Goal: Task Accomplishment & Management: Manage account settings

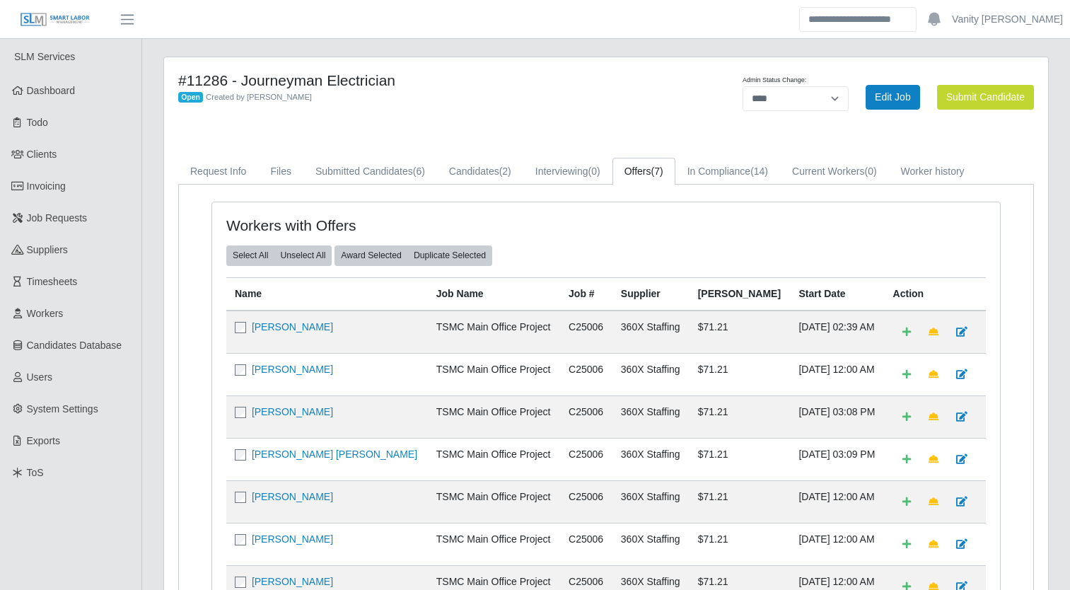
select select "****"
click at [17, 208] on link "Job Requests" at bounding box center [70, 218] width 141 height 32
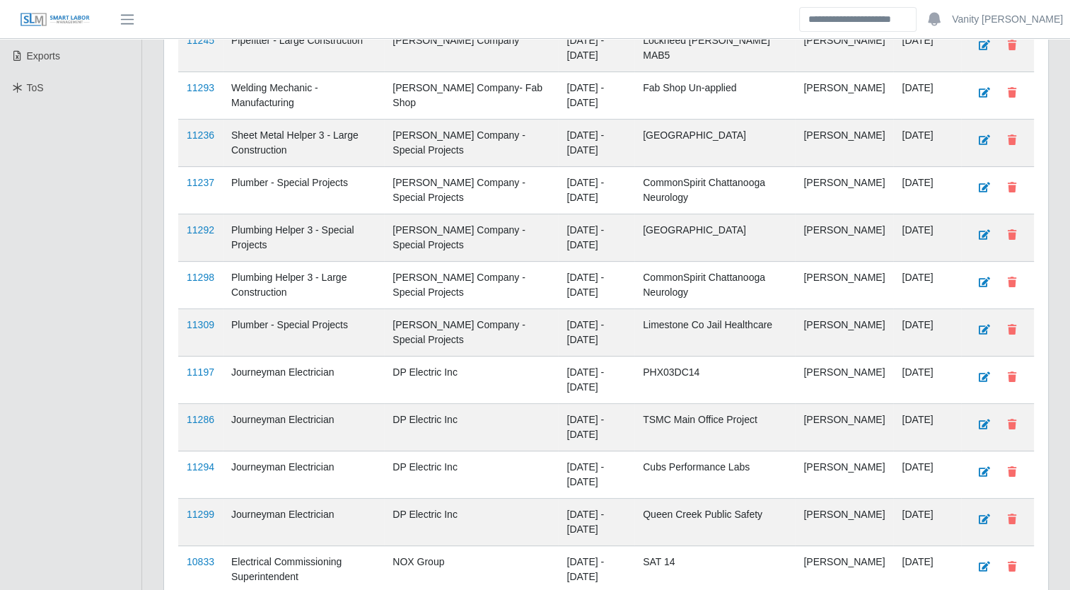
scroll to position [424, 0]
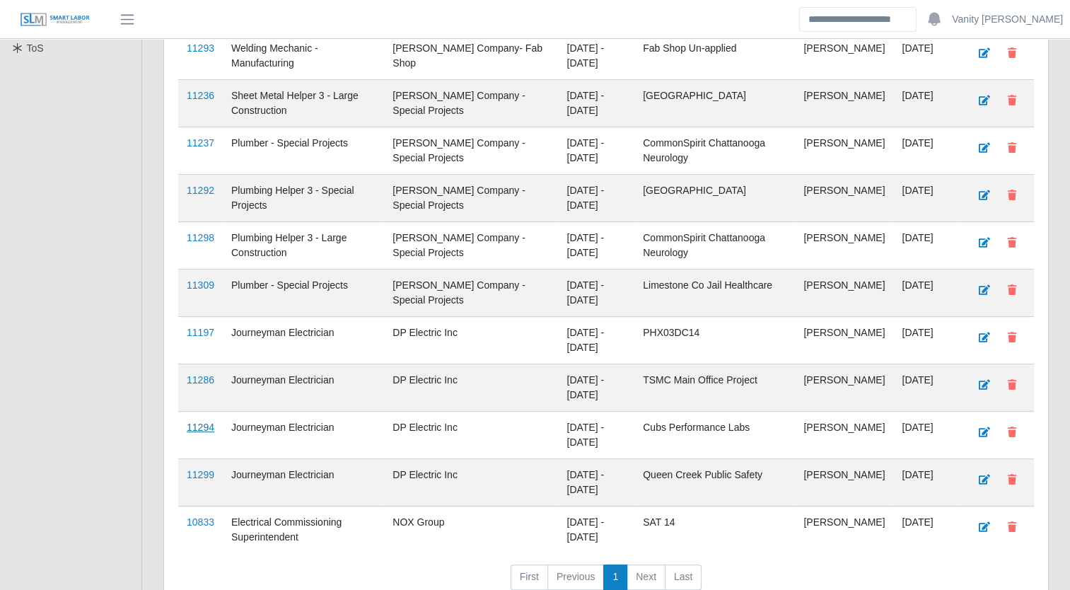
click at [194, 428] on link "11294" at bounding box center [201, 426] width 28 height 11
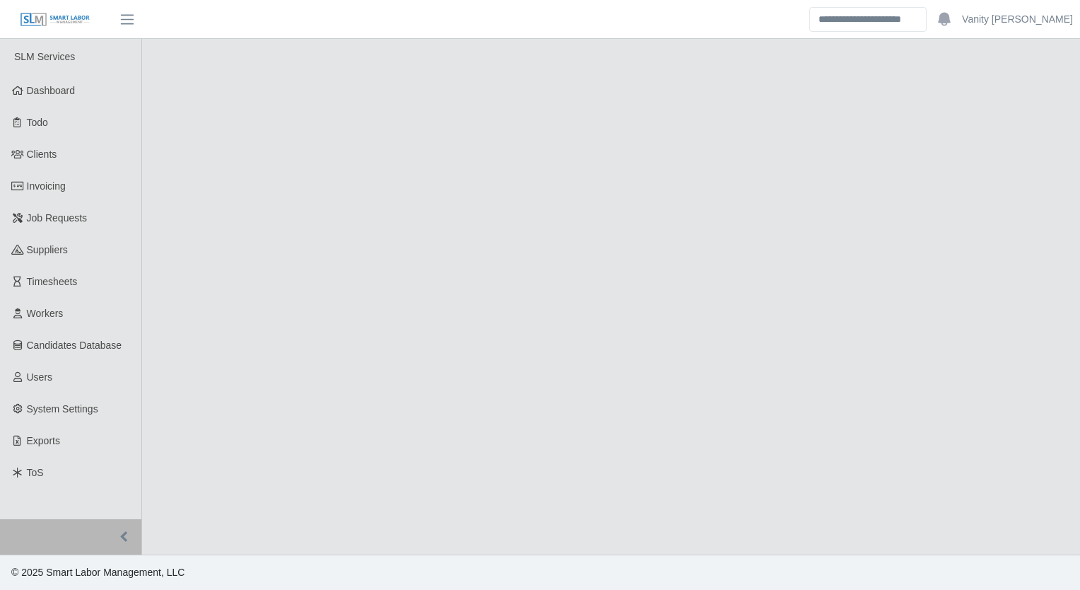
select select "****"
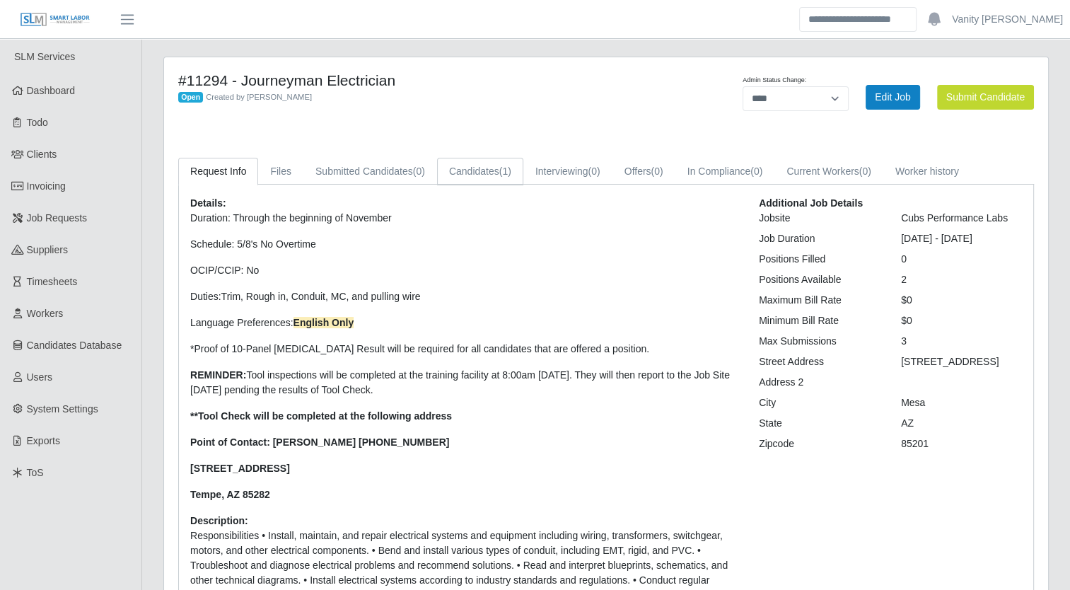
click at [492, 170] on link "Candidates (1)" at bounding box center [480, 172] width 86 height 28
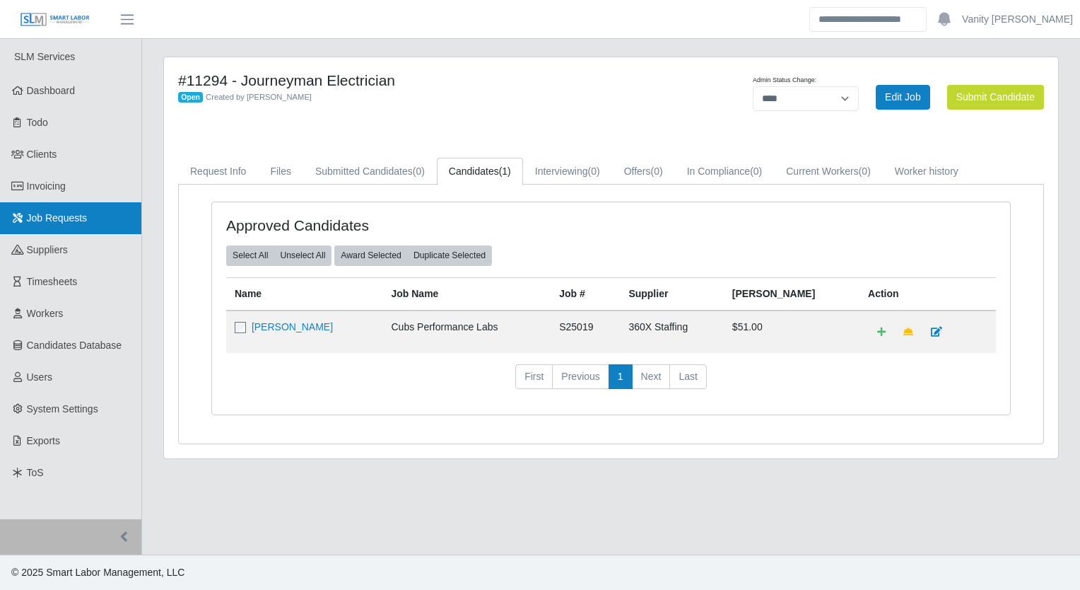
click at [91, 228] on link "Job Requests" at bounding box center [70, 218] width 141 height 32
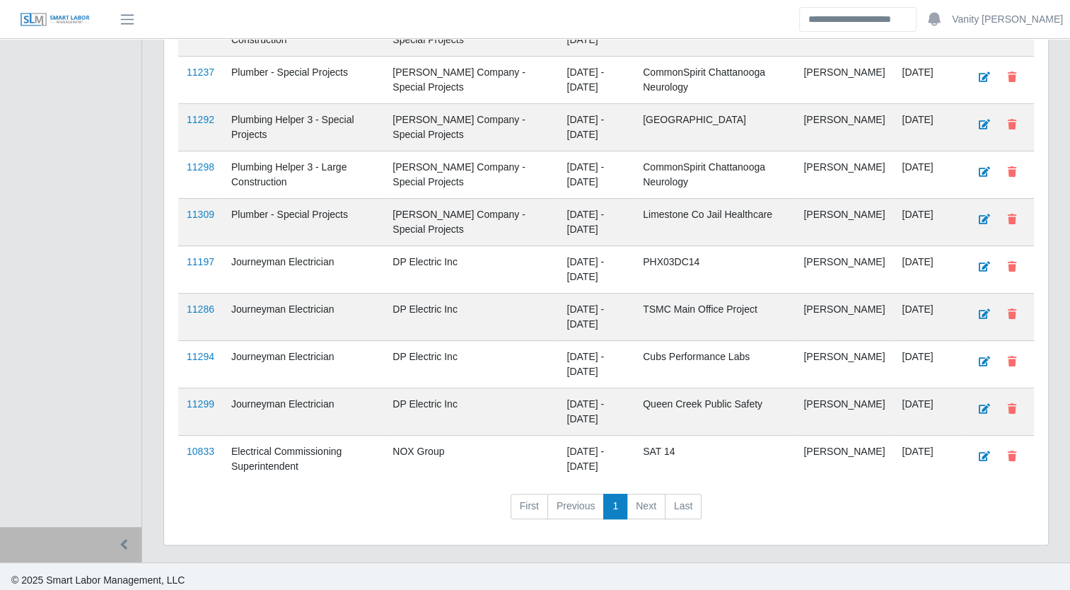
scroll to position [424, 0]
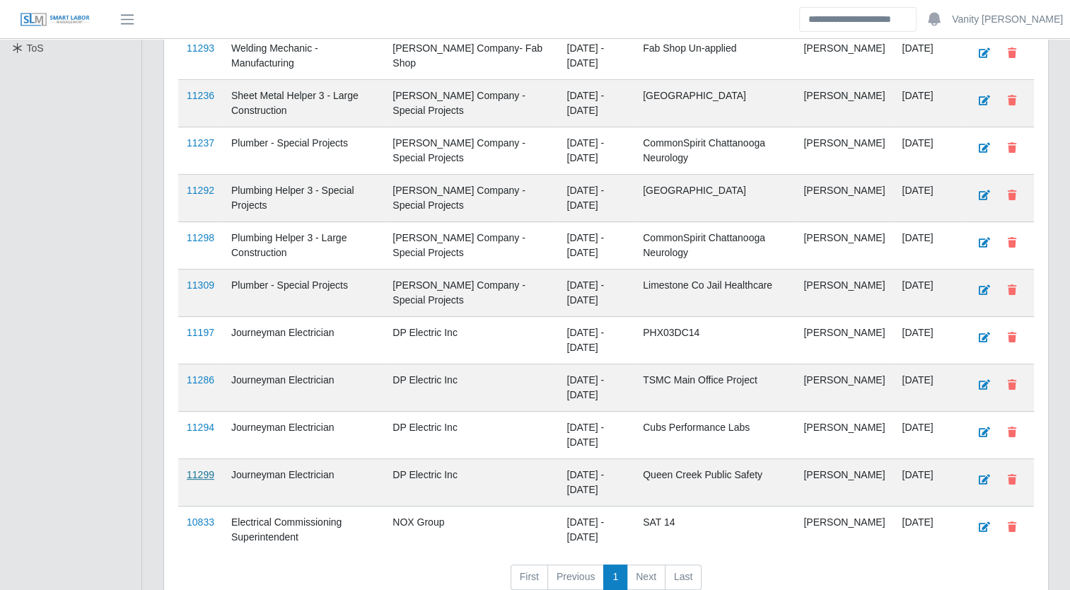
click at [206, 469] on link "11299" at bounding box center [201, 474] width 28 height 11
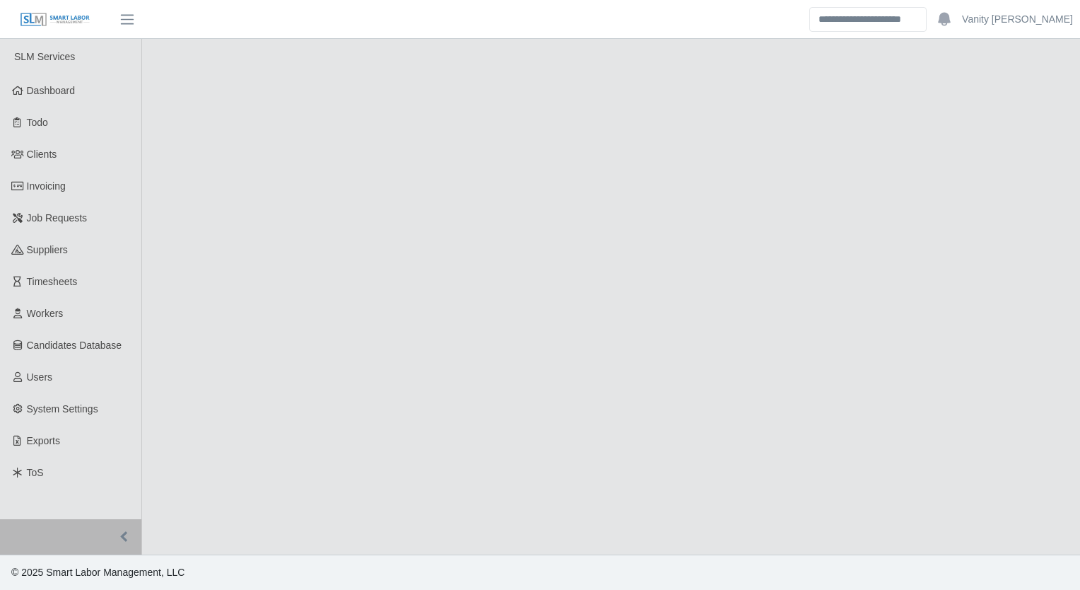
select select "****"
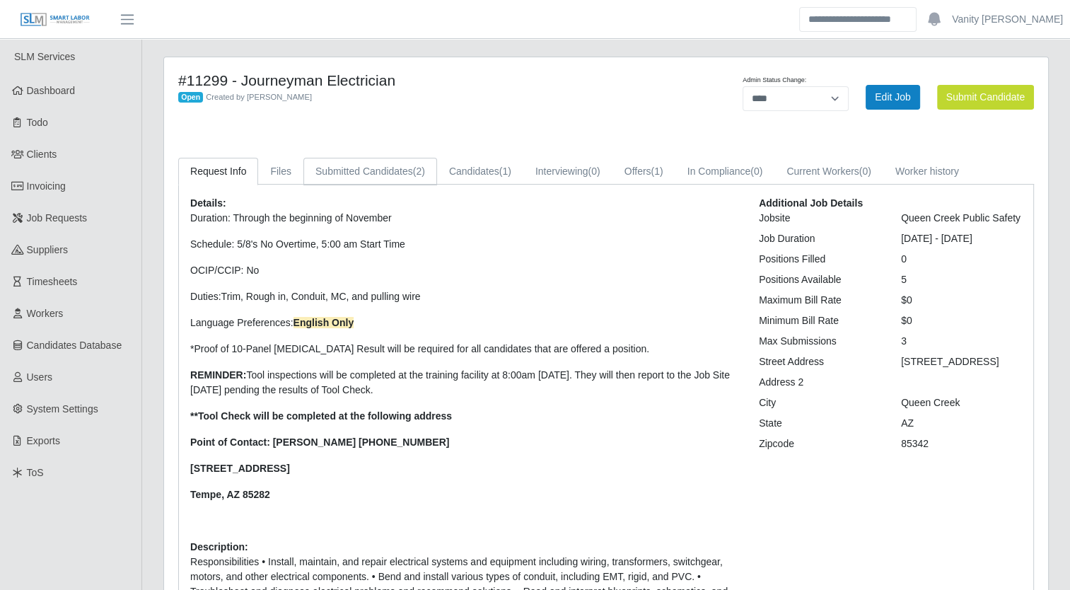
click at [332, 174] on link "Submitted Candidates (2)" at bounding box center [370, 172] width 134 height 28
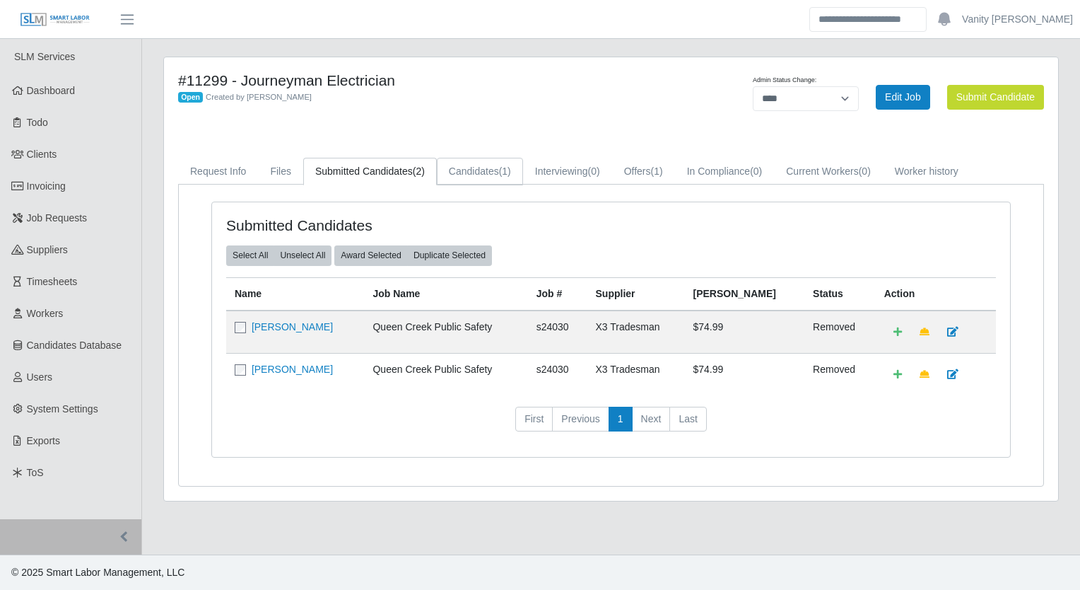
click at [484, 165] on link "Candidates (1)" at bounding box center [480, 172] width 86 height 28
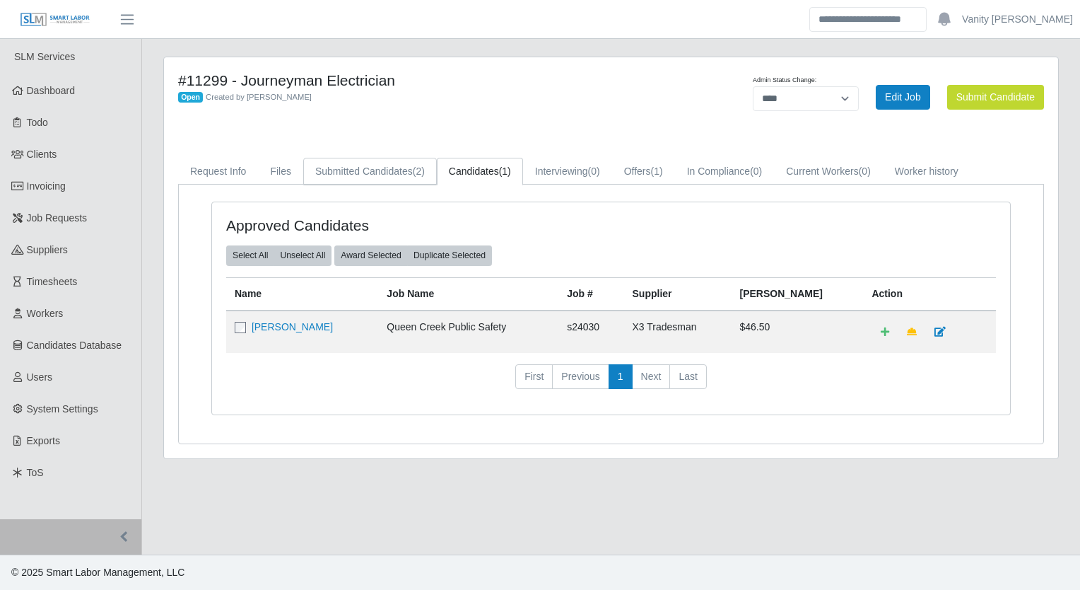
click at [384, 177] on link "Submitted Candidates (2)" at bounding box center [370, 172] width 134 height 28
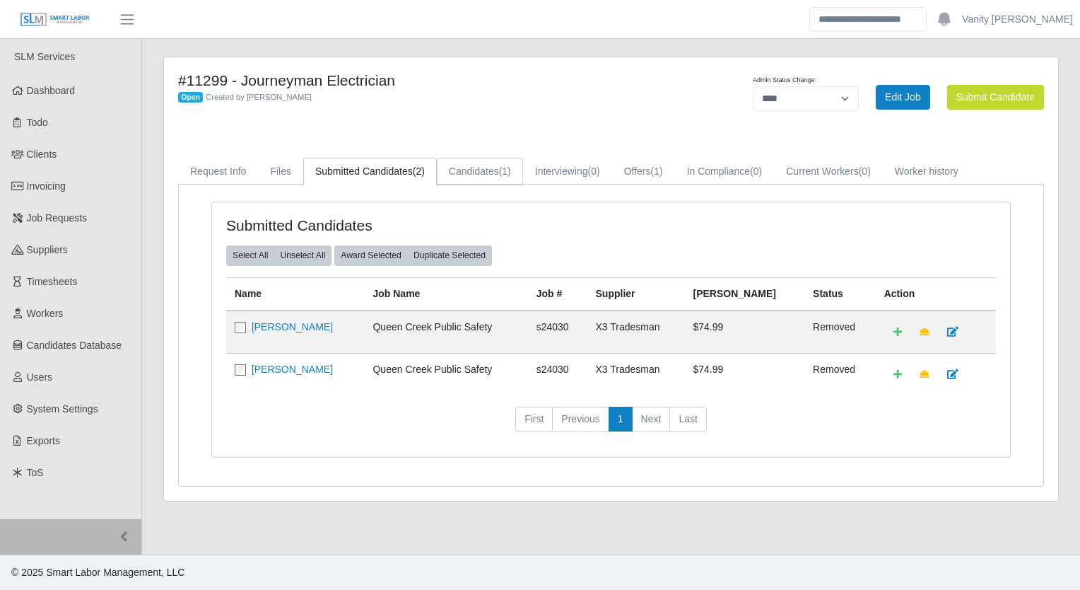
click at [464, 172] on link "Candidates (1)" at bounding box center [480, 172] width 86 height 28
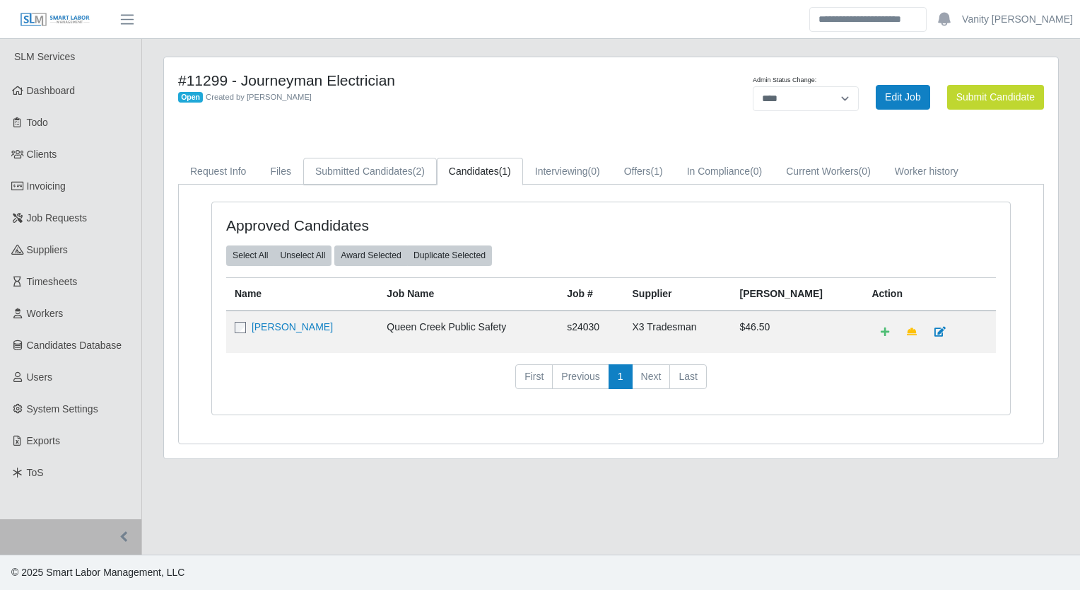
click at [402, 180] on link "Submitted Candidates (2)" at bounding box center [370, 172] width 134 height 28
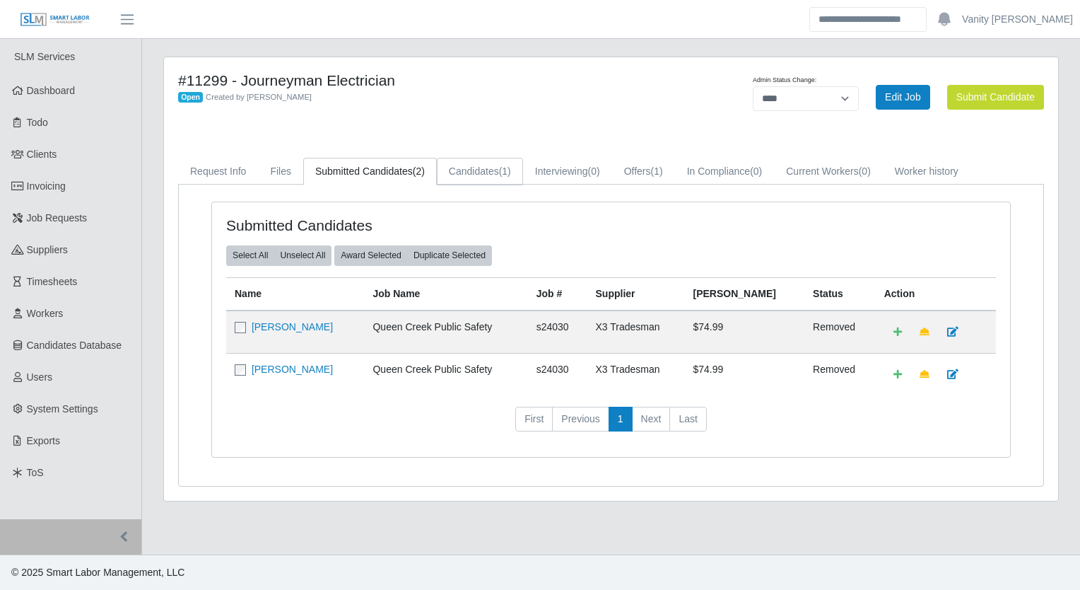
click at [473, 166] on link "Candidates (1)" at bounding box center [480, 172] width 86 height 28
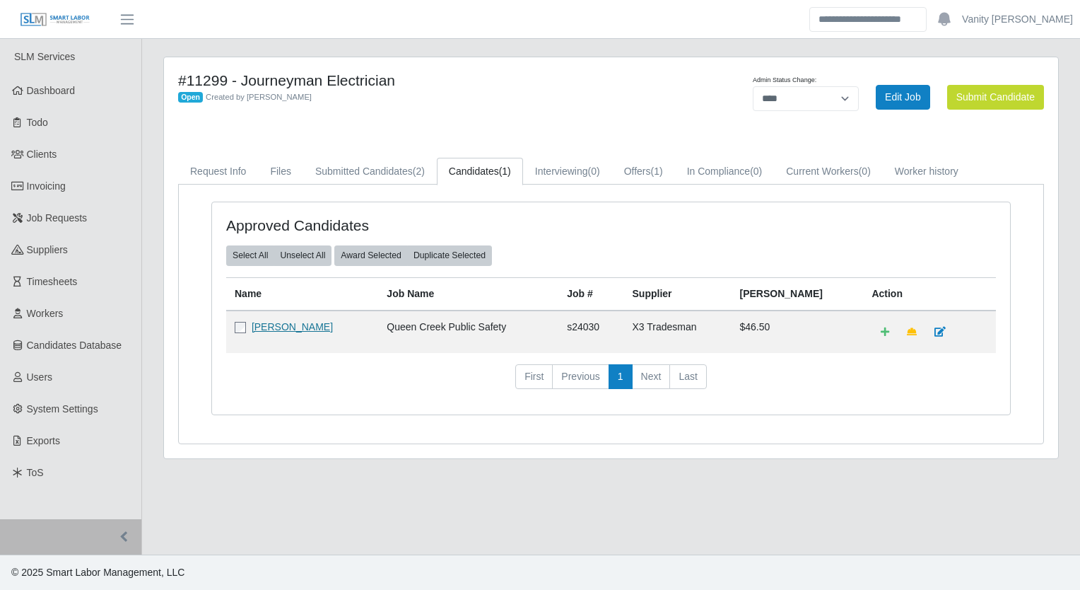
click at [297, 327] on link "Cherish Wauneka" at bounding box center [292, 326] width 81 height 11
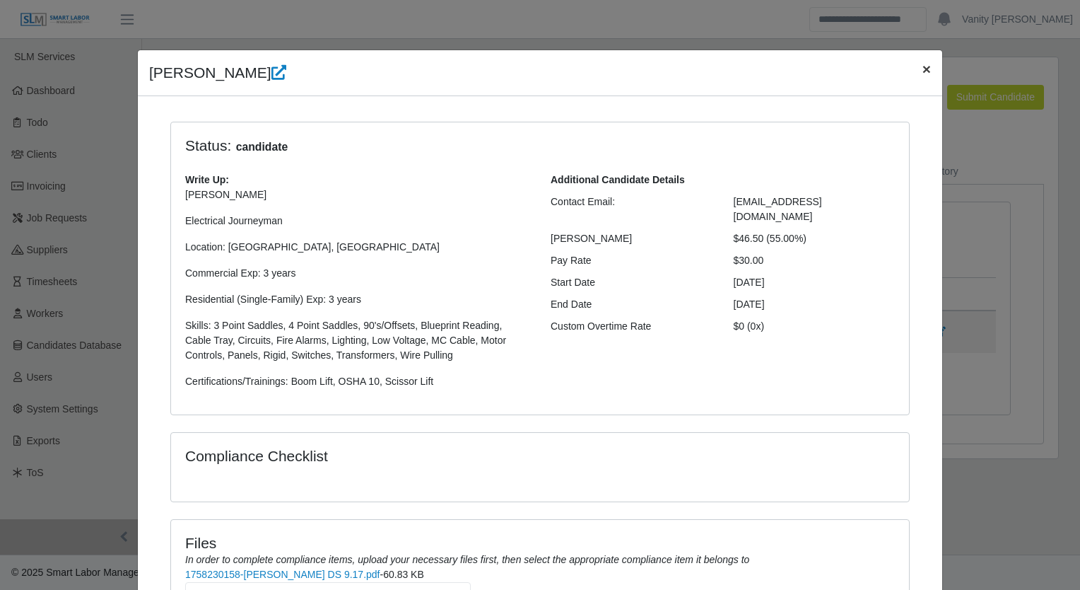
click at [923, 70] on span "×" at bounding box center [927, 69] width 8 height 16
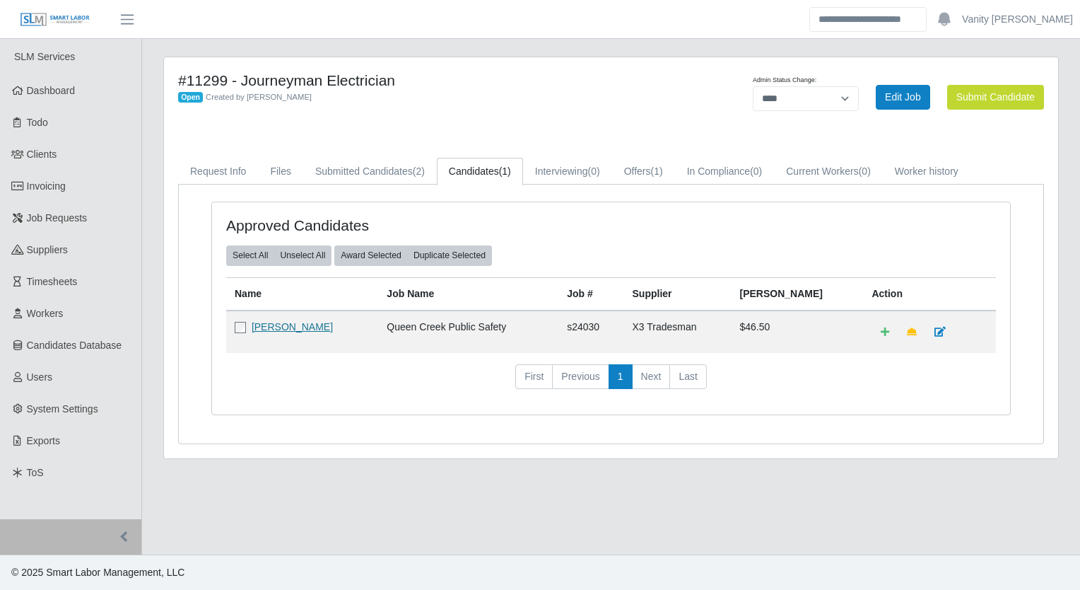
click at [308, 321] on link "Cherish Wauneka" at bounding box center [292, 326] width 81 height 11
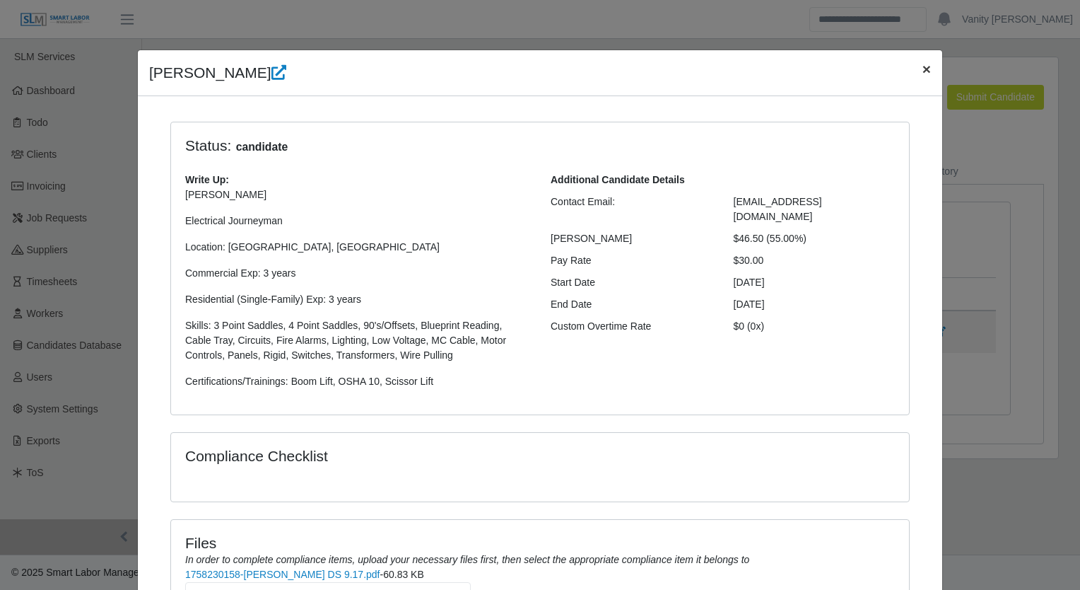
click at [923, 72] on span "×" at bounding box center [927, 69] width 8 height 16
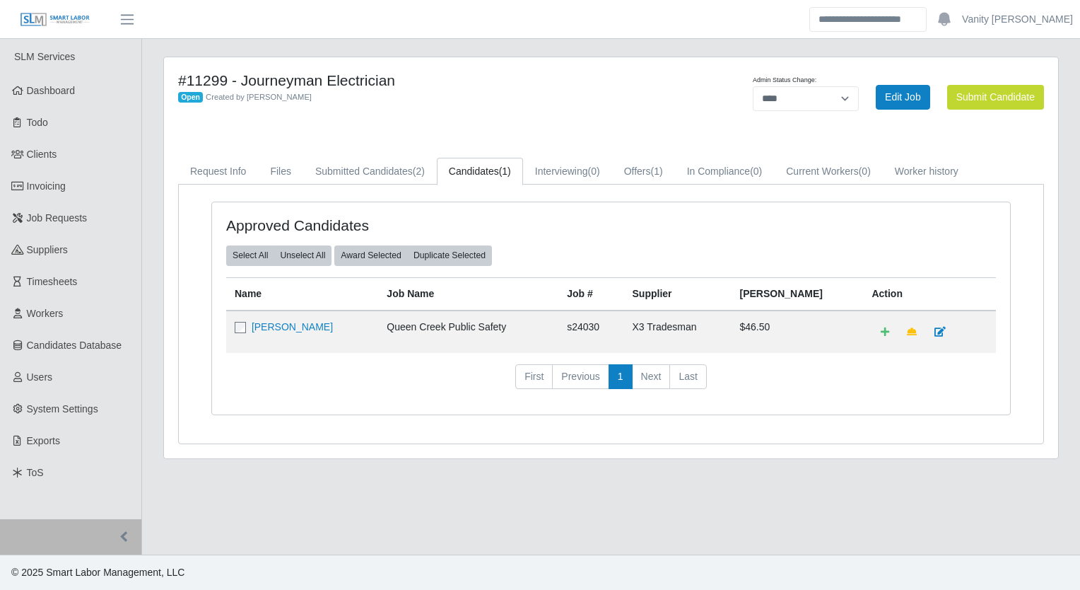
click at [512, 83] on h4 "#11299 - Journeyman Electrician" at bounding box center [426, 80] width 496 height 18
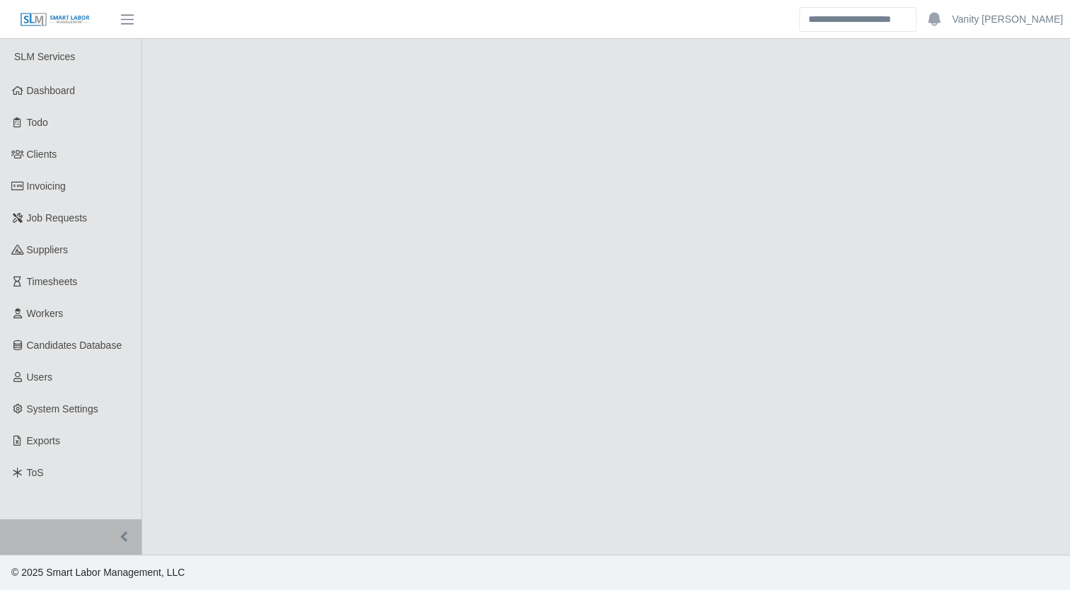
select select "****"
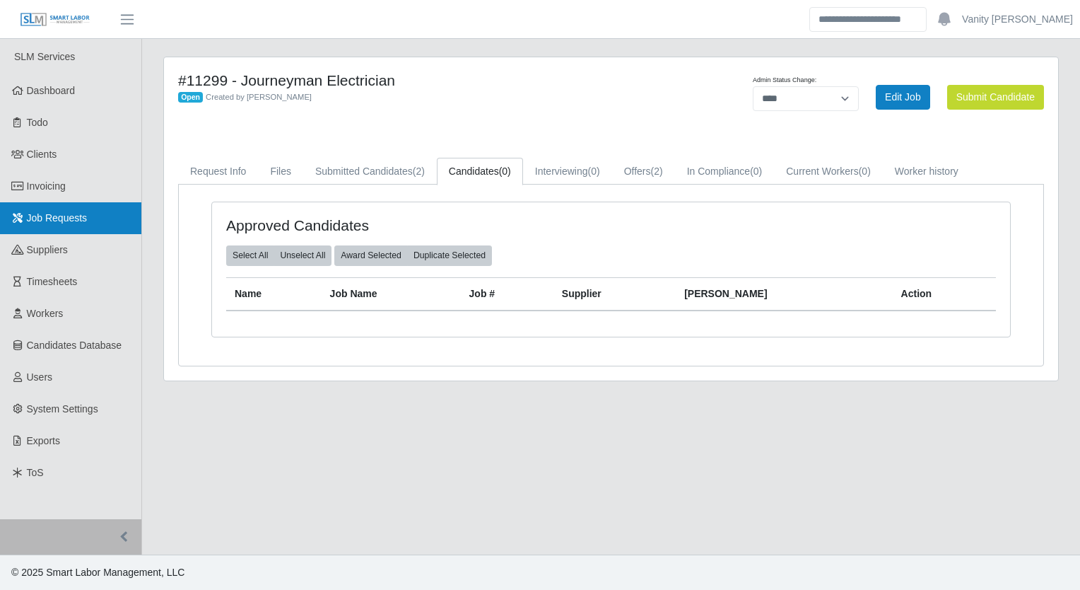
click at [28, 218] on span "Job Requests" at bounding box center [57, 217] width 61 height 11
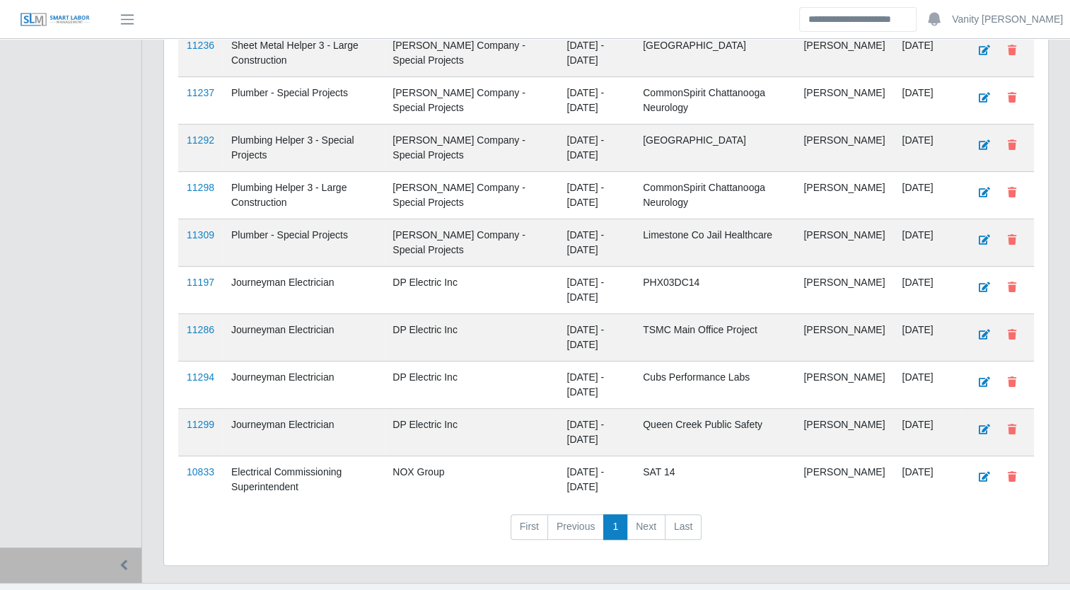
scroll to position [495, 0]
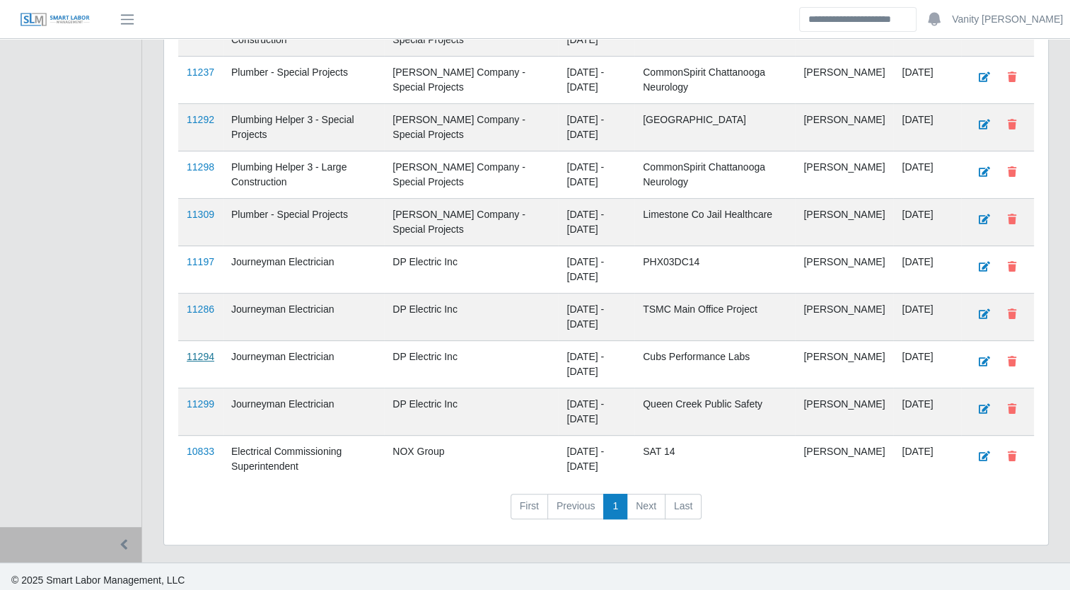
click at [195, 355] on link "11294" at bounding box center [201, 356] width 28 height 11
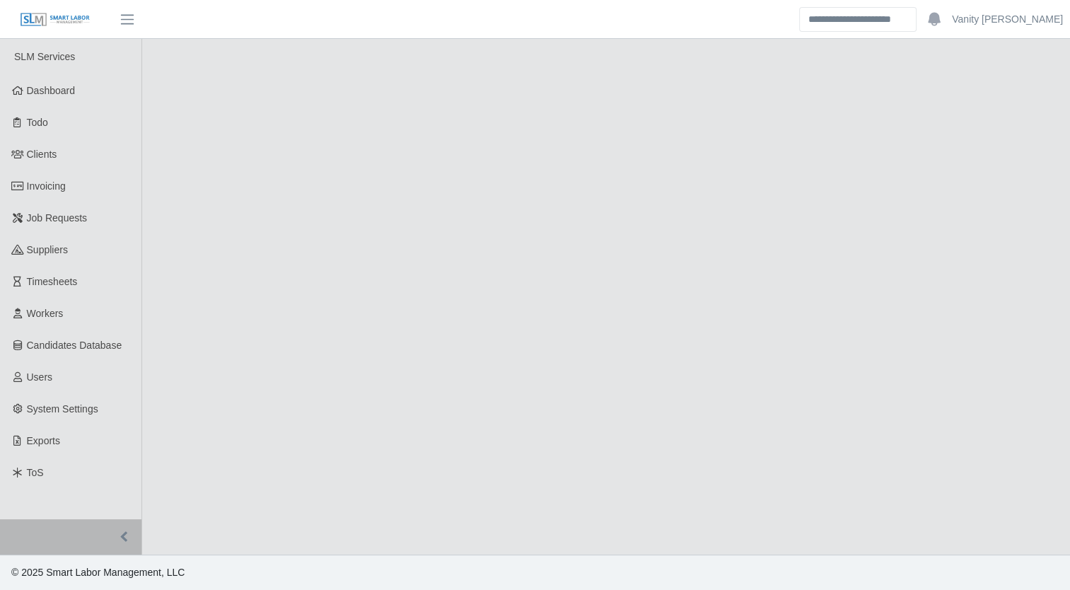
select select "****"
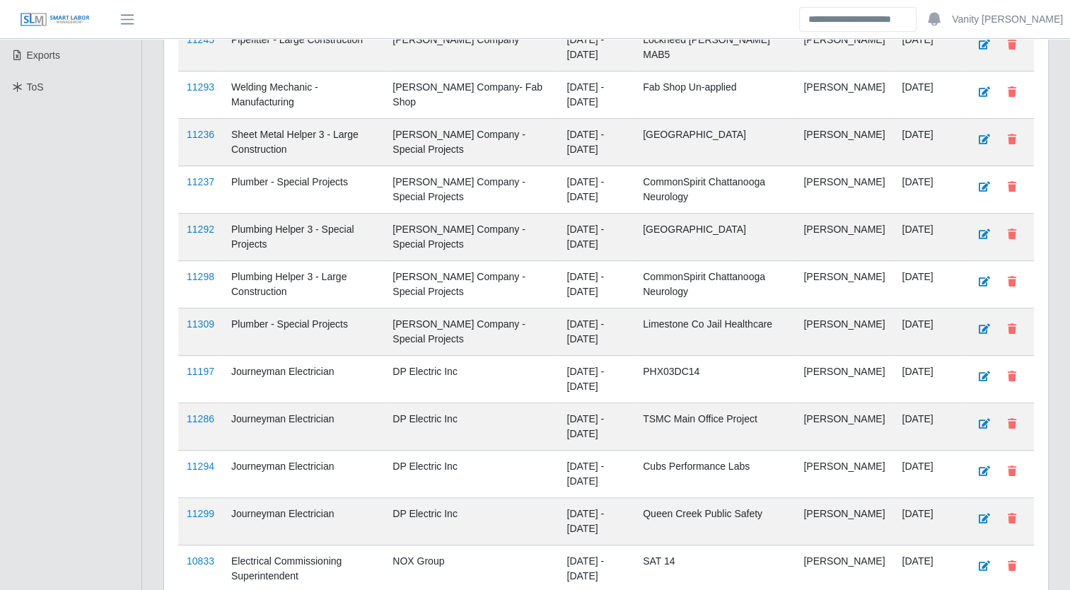
scroll to position [495, 0]
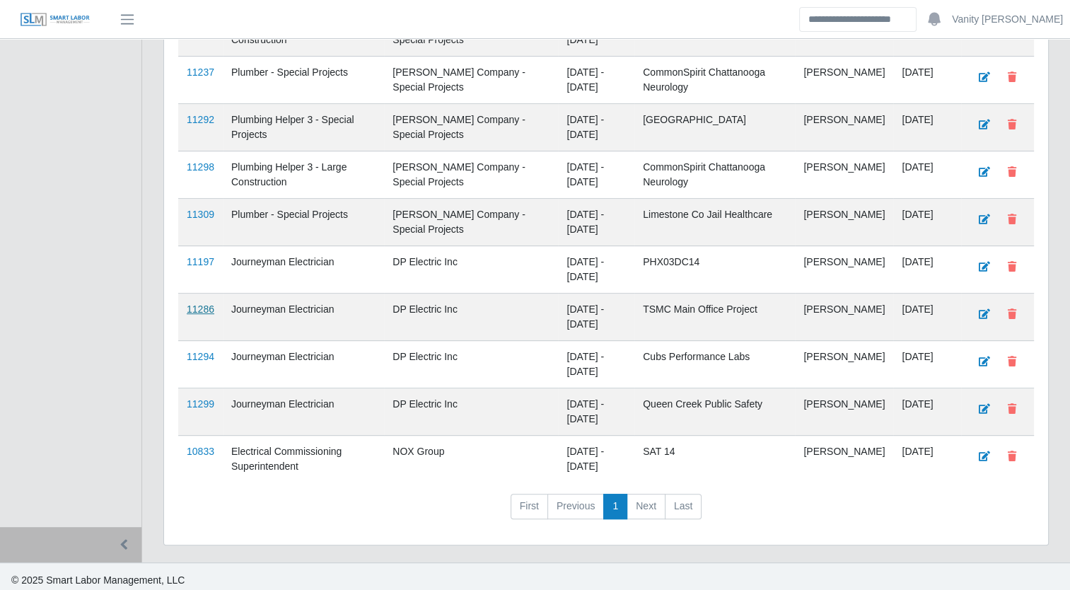
click at [194, 311] on link "11286" at bounding box center [201, 308] width 28 height 11
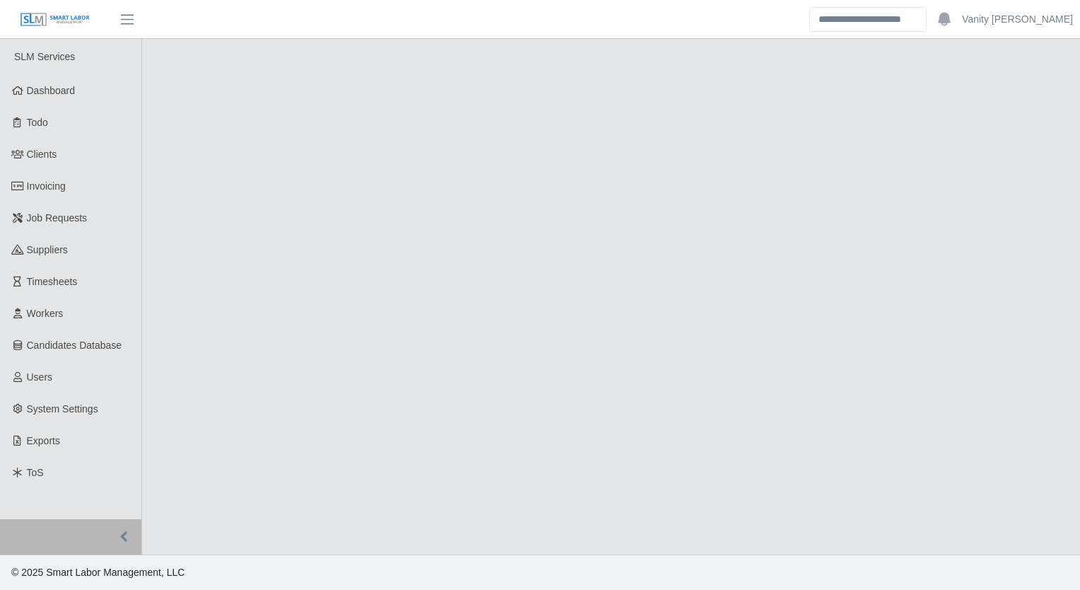
select select "****"
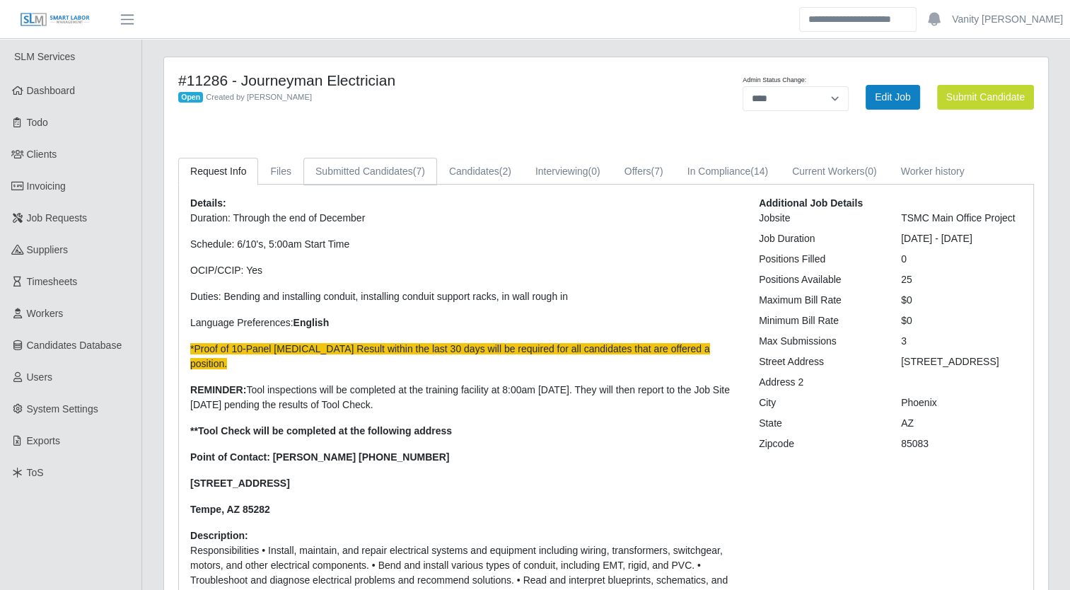
click at [403, 168] on link "Submitted Candidates (7)" at bounding box center [370, 172] width 134 height 28
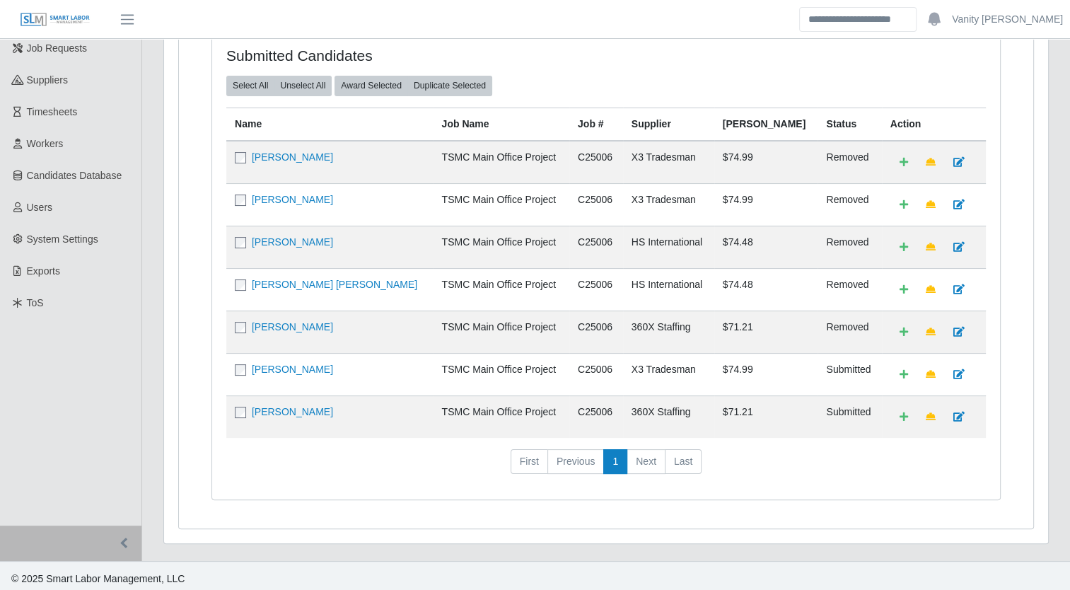
scroll to position [170, 0]
click at [316, 363] on link "Leonte Urdaneta" at bounding box center [292, 368] width 81 height 11
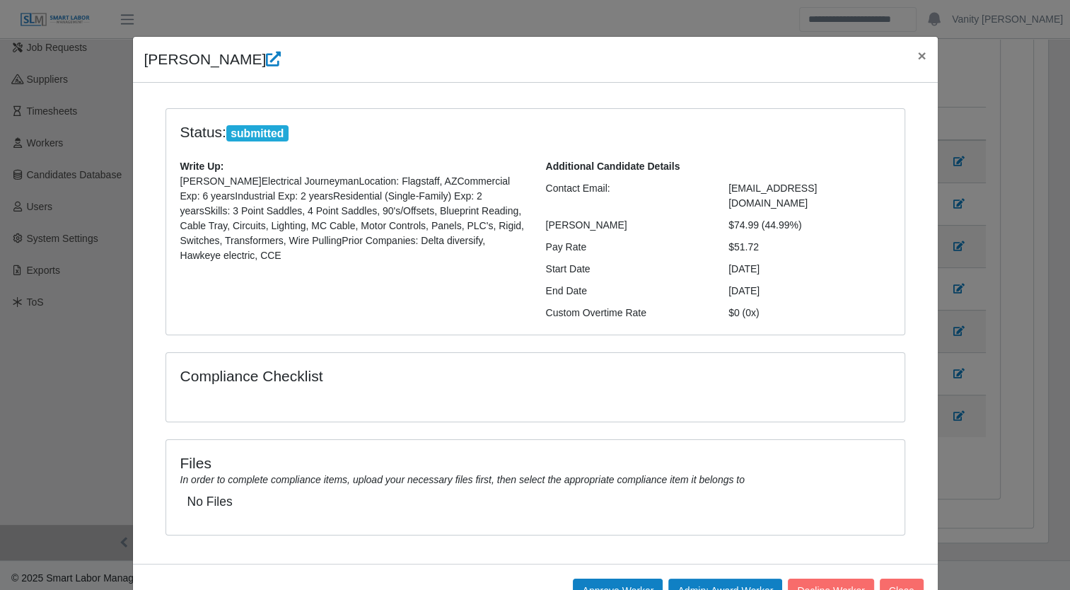
scroll to position [0, 0]
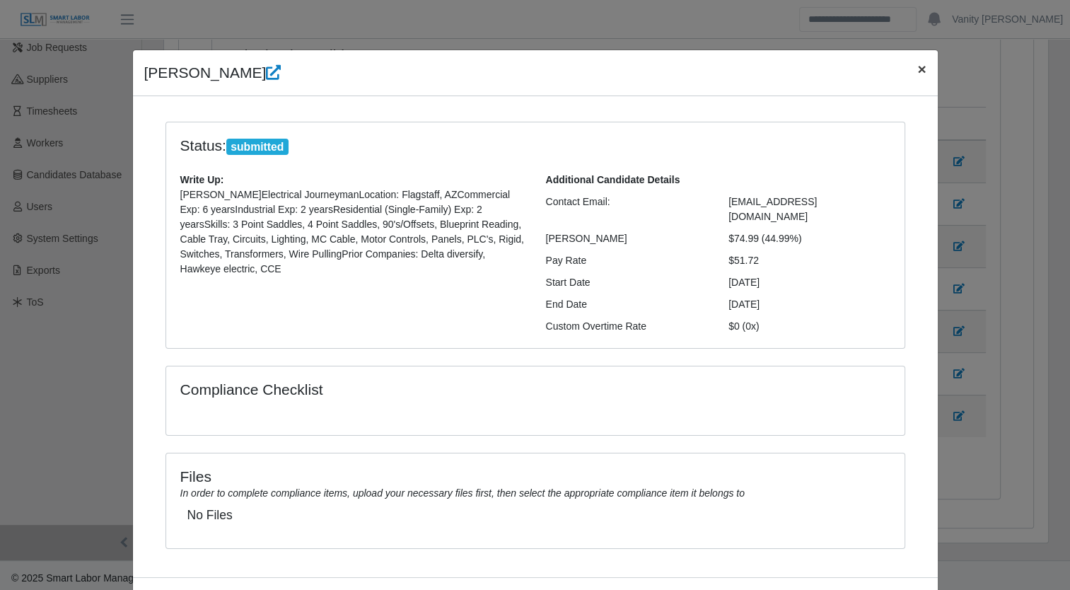
click at [919, 66] on span "×" at bounding box center [921, 69] width 8 height 16
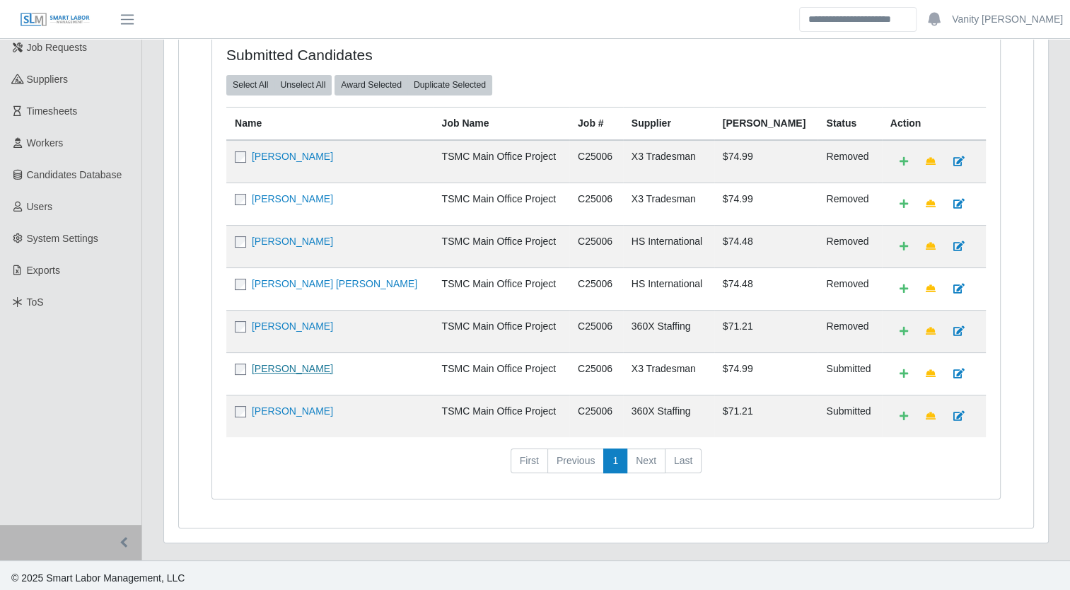
click at [286, 368] on link "Leonte Urdaneta" at bounding box center [292, 368] width 81 height 11
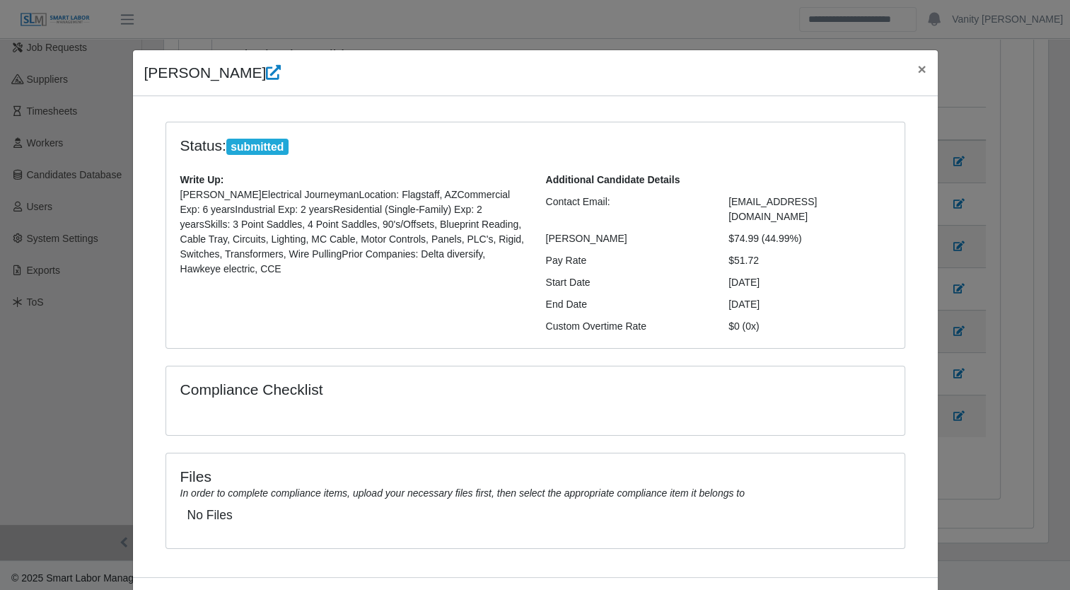
scroll to position [45, 0]
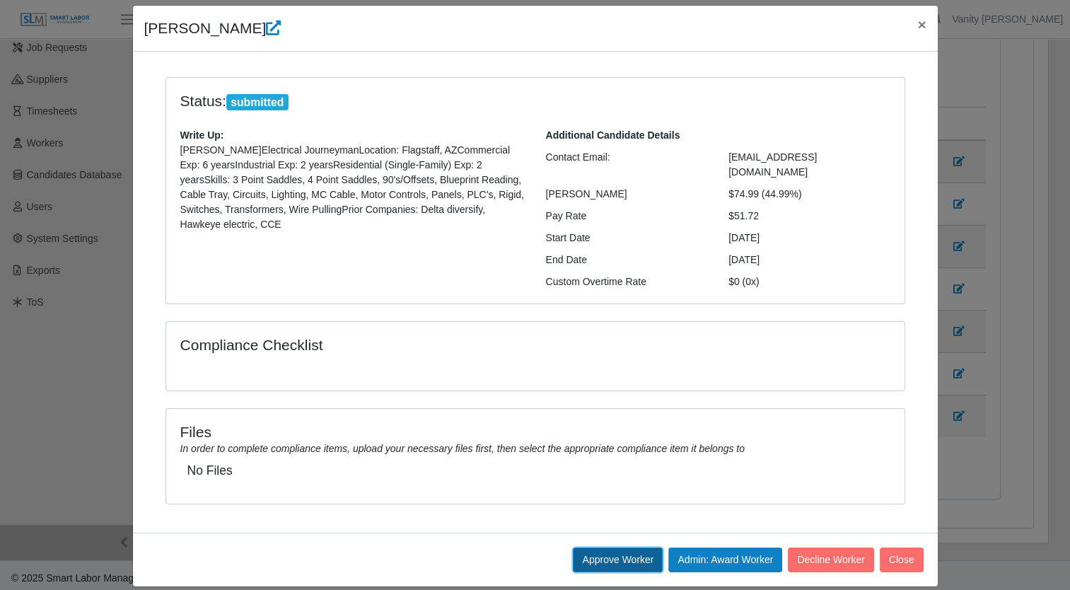
click at [609, 547] on button "Approve Worker" at bounding box center [618, 559] width 90 height 25
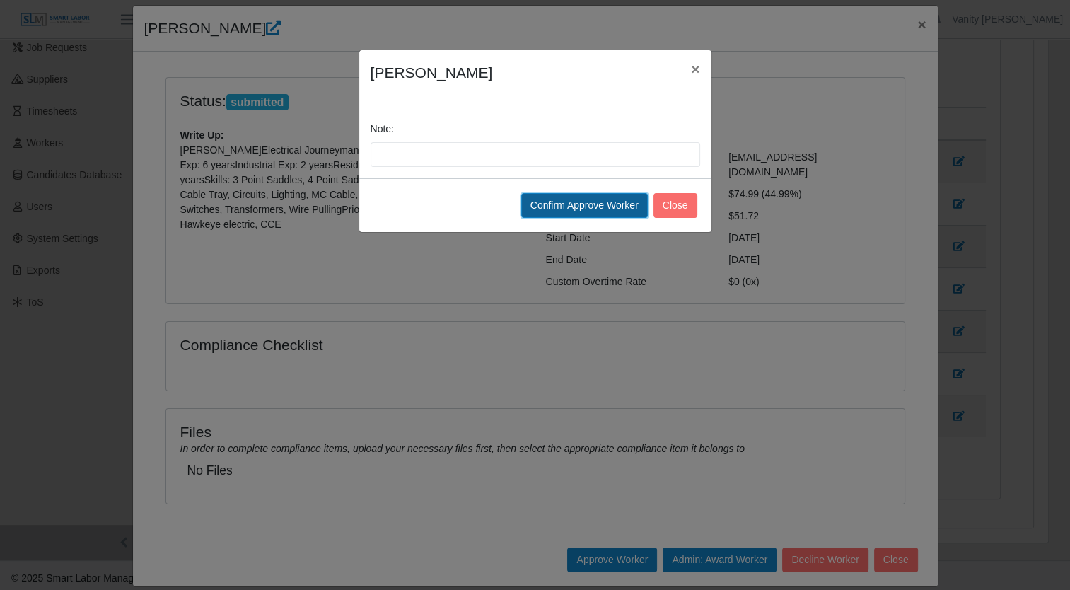
click at [622, 202] on button "Confirm Approve Worker" at bounding box center [584, 205] width 127 height 25
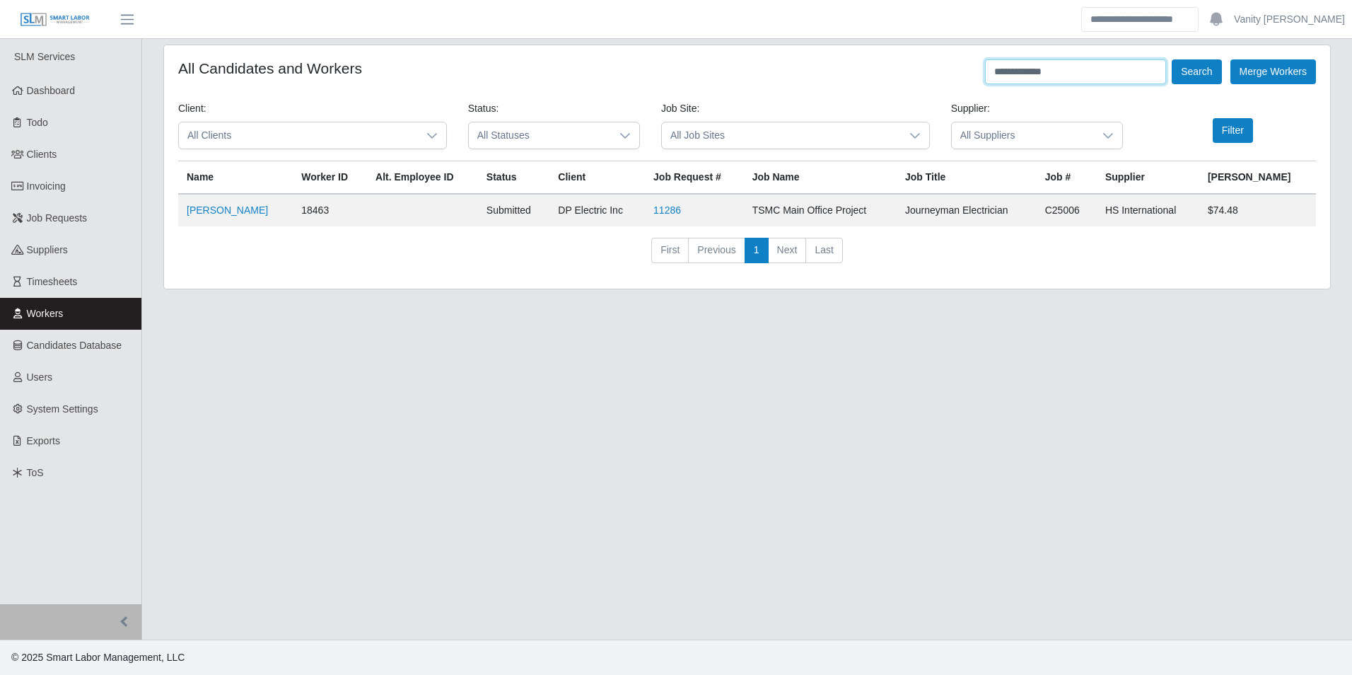
drag, startPoint x: 1130, startPoint y: 65, endPoint x: 782, endPoint y: 56, distance: 348.0
click at [782, 56] on div "**********" at bounding box center [747, 166] width 1166 height 243
click at [1056, 72] on input "**********" at bounding box center [1075, 71] width 181 height 25
drag, startPoint x: 1075, startPoint y: 74, endPoint x: 895, endPoint y: 83, distance: 179.9
click at [895, 83] on div "**********" at bounding box center [747, 71] width 1138 height 25
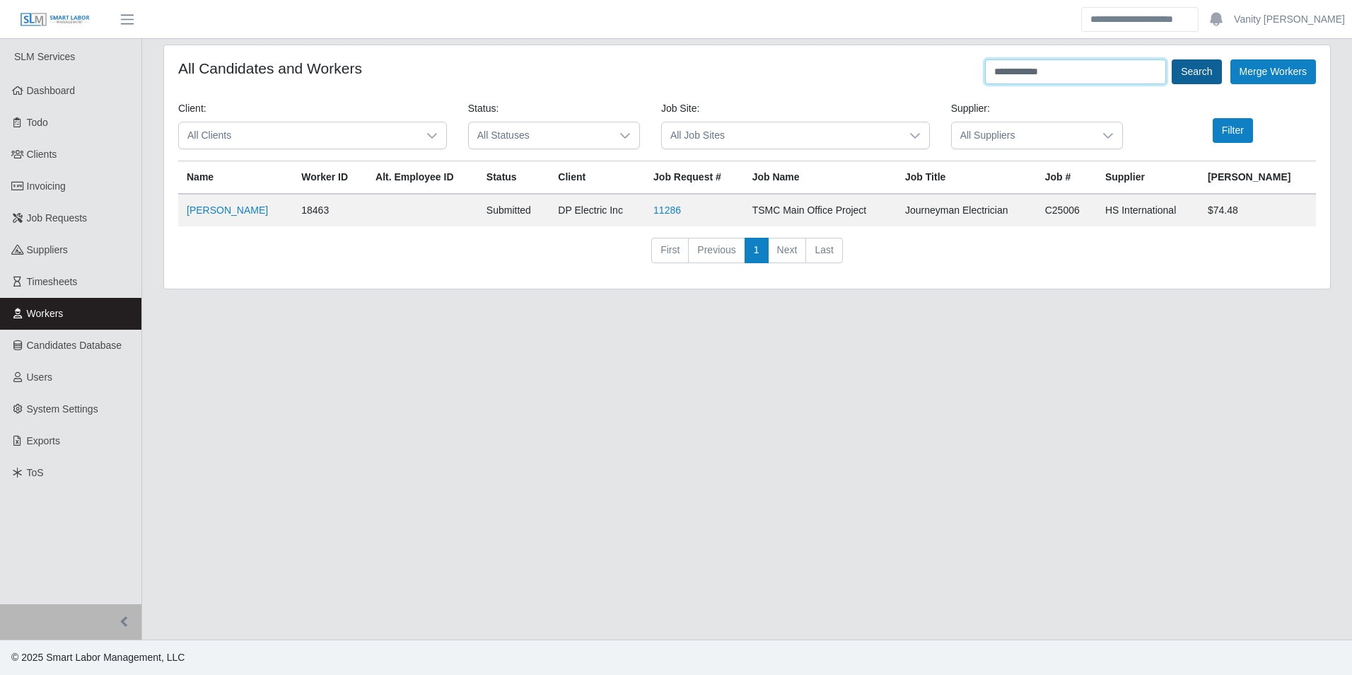
type input "**********"
click at [1202, 74] on button "Search" at bounding box center [1196, 71] width 49 height 25
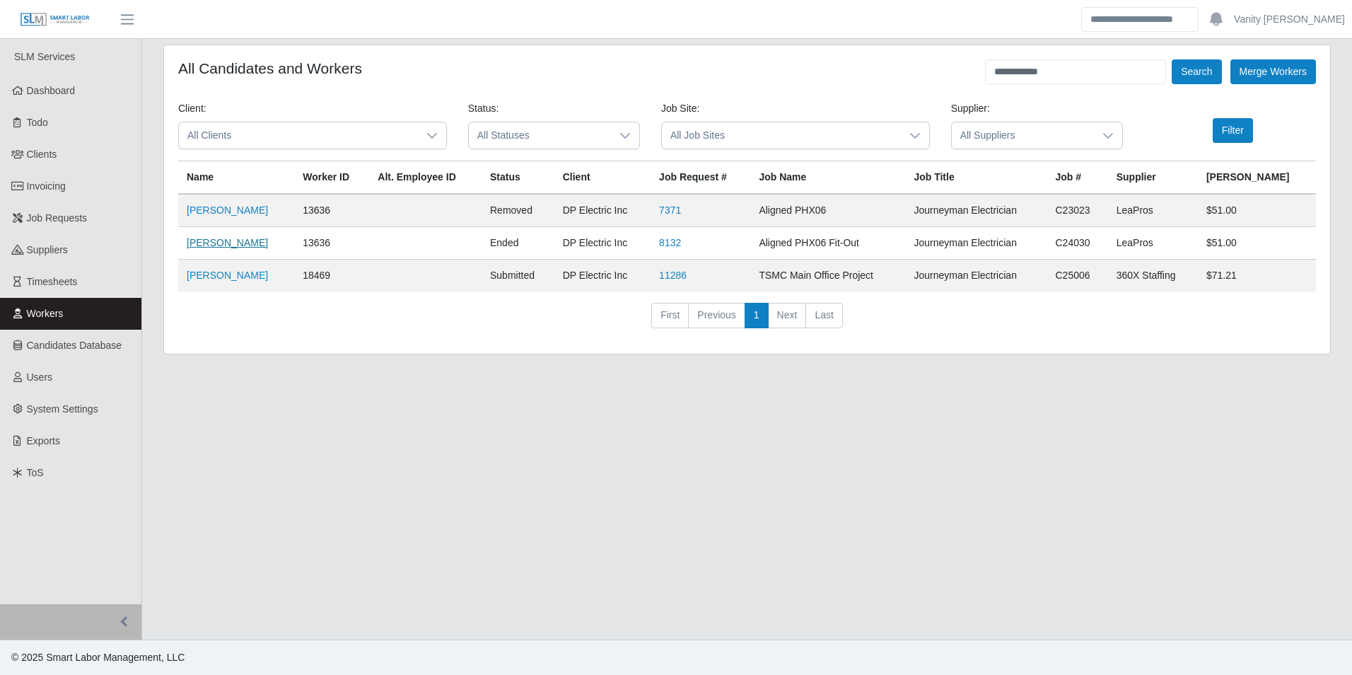
click at [197, 240] on link "Orlando Chee" at bounding box center [227, 242] width 81 height 11
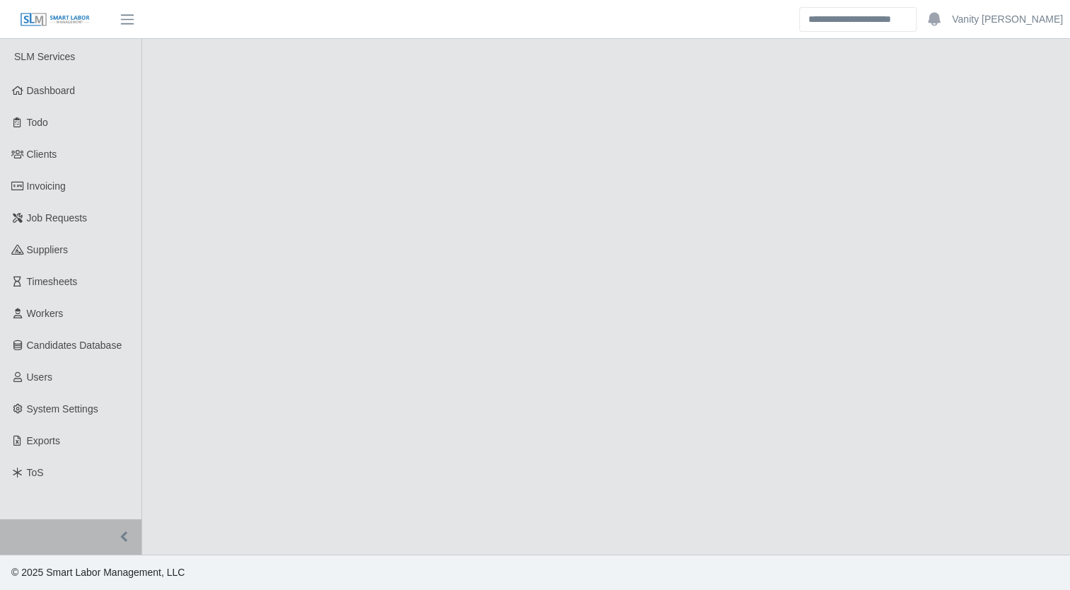
select select "****"
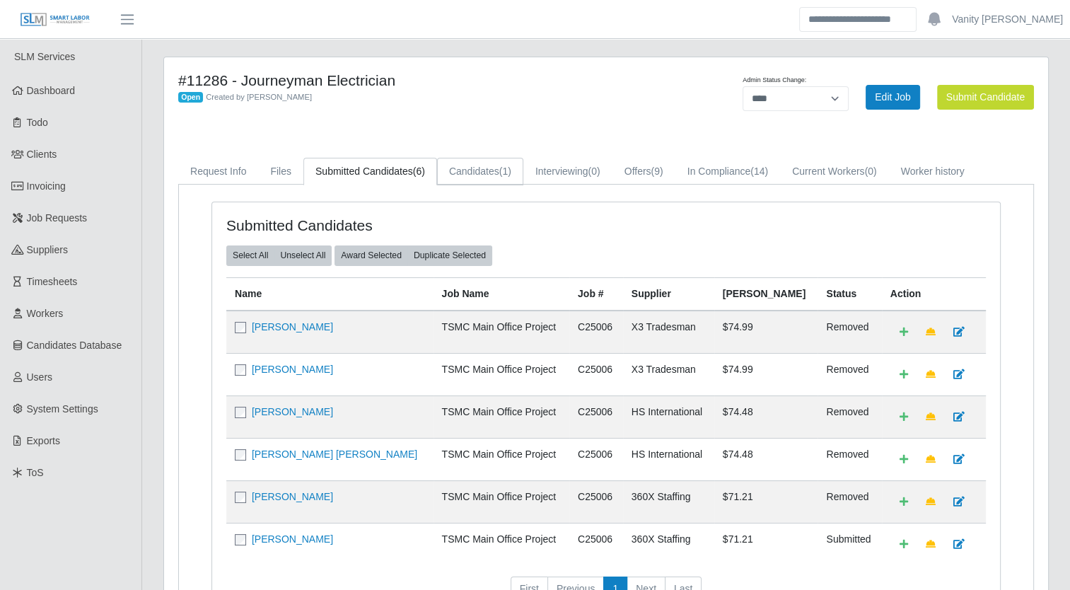
click at [487, 170] on link "Candidates (1)" at bounding box center [480, 172] width 86 height 28
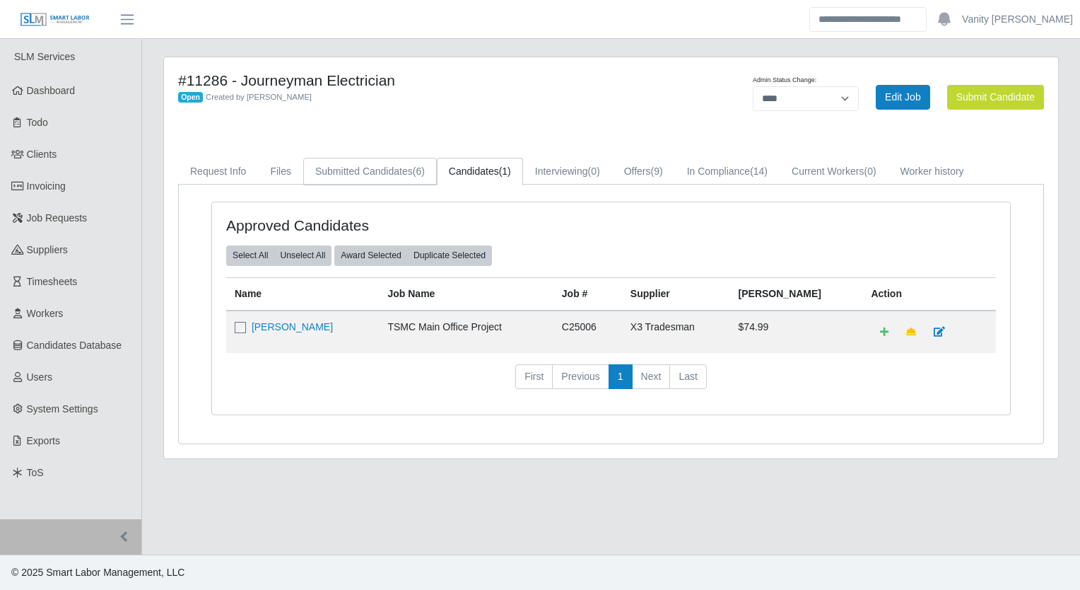
click at [395, 172] on link "Submitted Candidates (6)" at bounding box center [370, 172] width 134 height 28
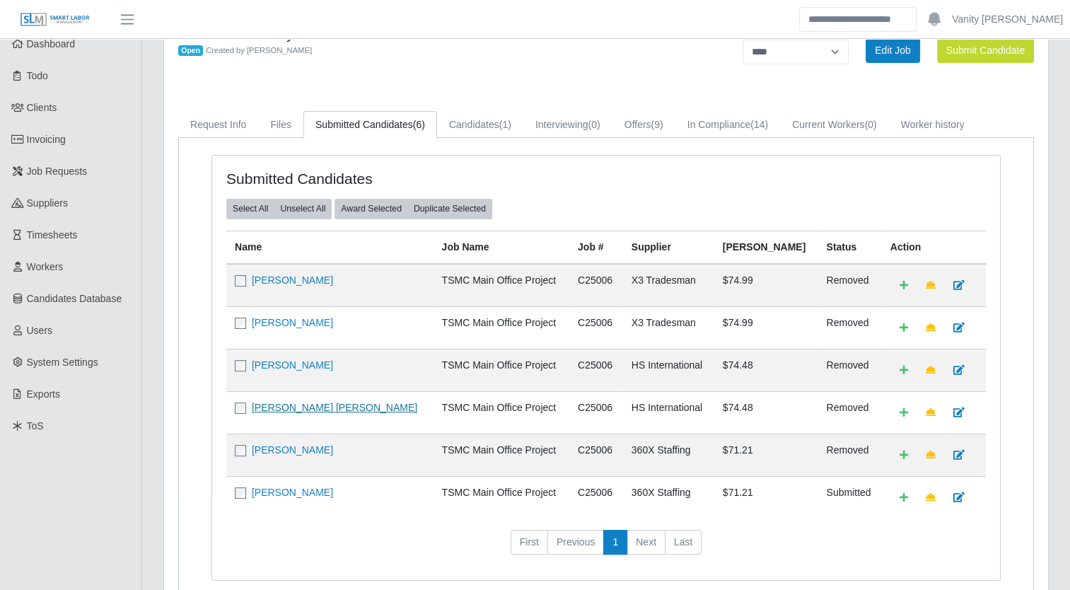
scroll to position [71, 0]
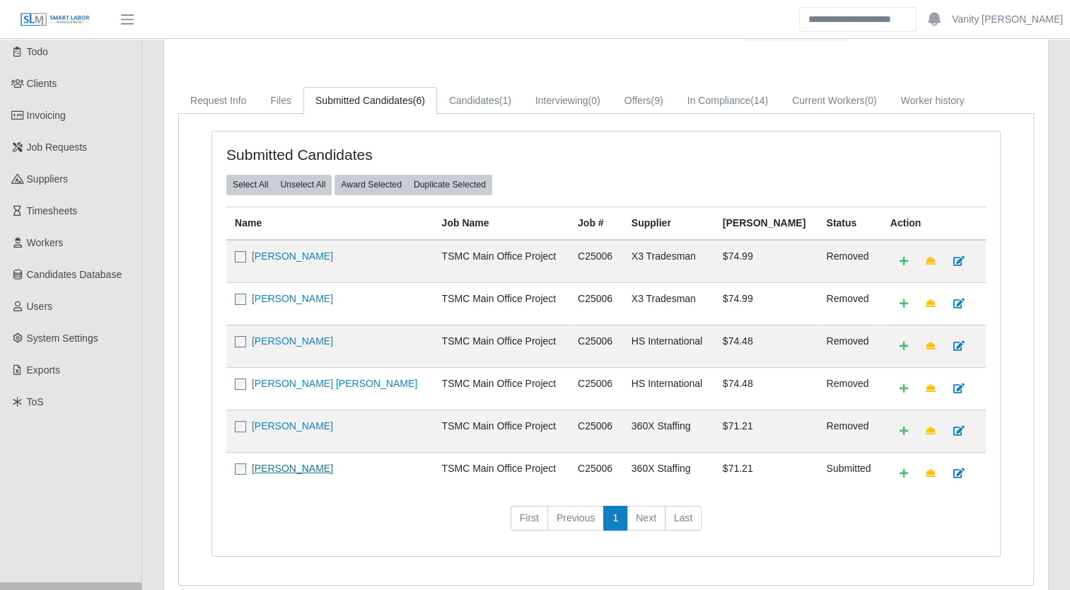
click at [264, 466] on link "Orlando Chee" at bounding box center [292, 467] width 81 height 11
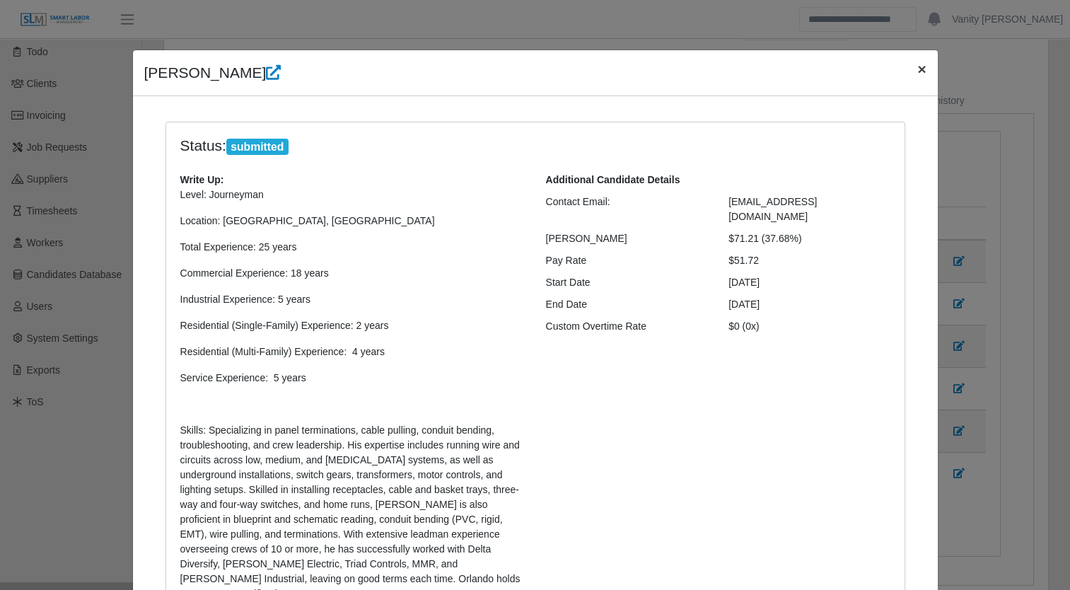
click at [917, 64] on span "×" at bounding box center [921, 69] width 8 height 16
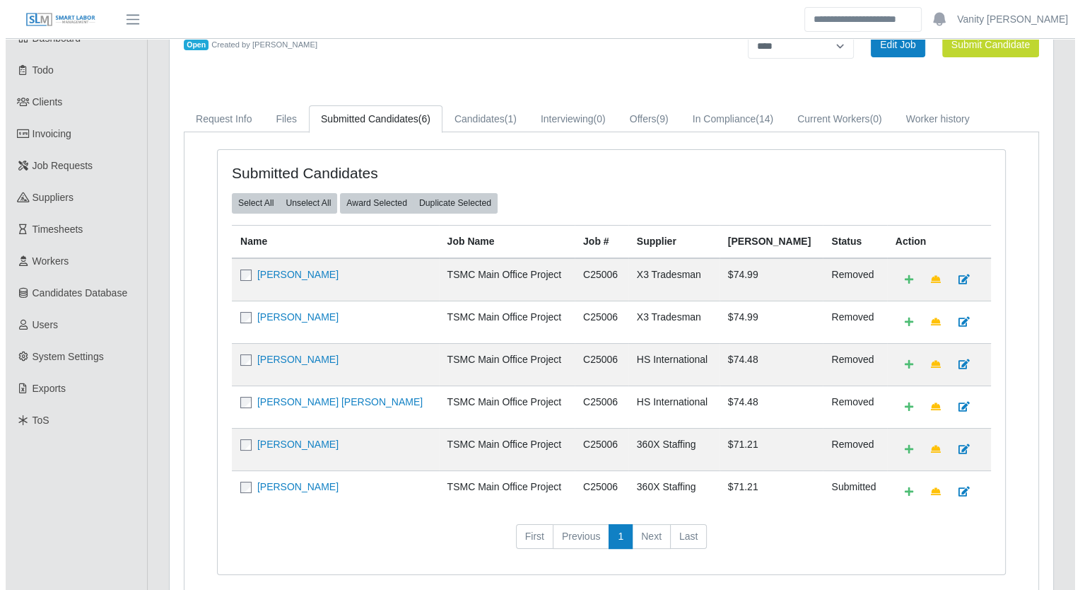
scroll to position [0, 0]
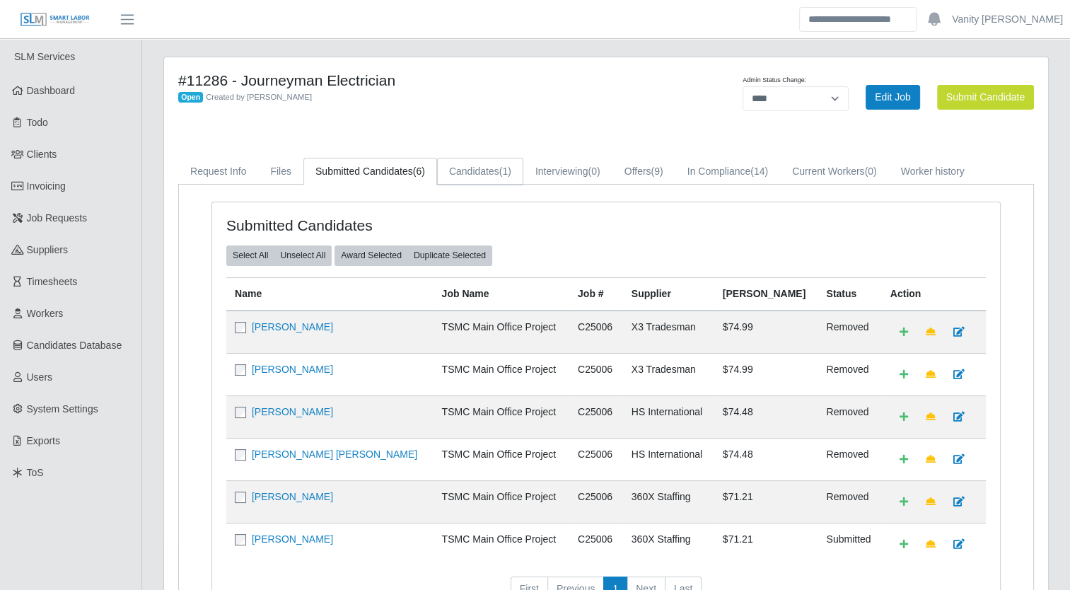
drag, startPoint x: 489, startPoint y: 166, endPoint x: 482, endPoint y: 173, distance: 9.5
click at [489, 166] on link "Candidates (1)" at bounding box center [480, 172] width 86 height 28
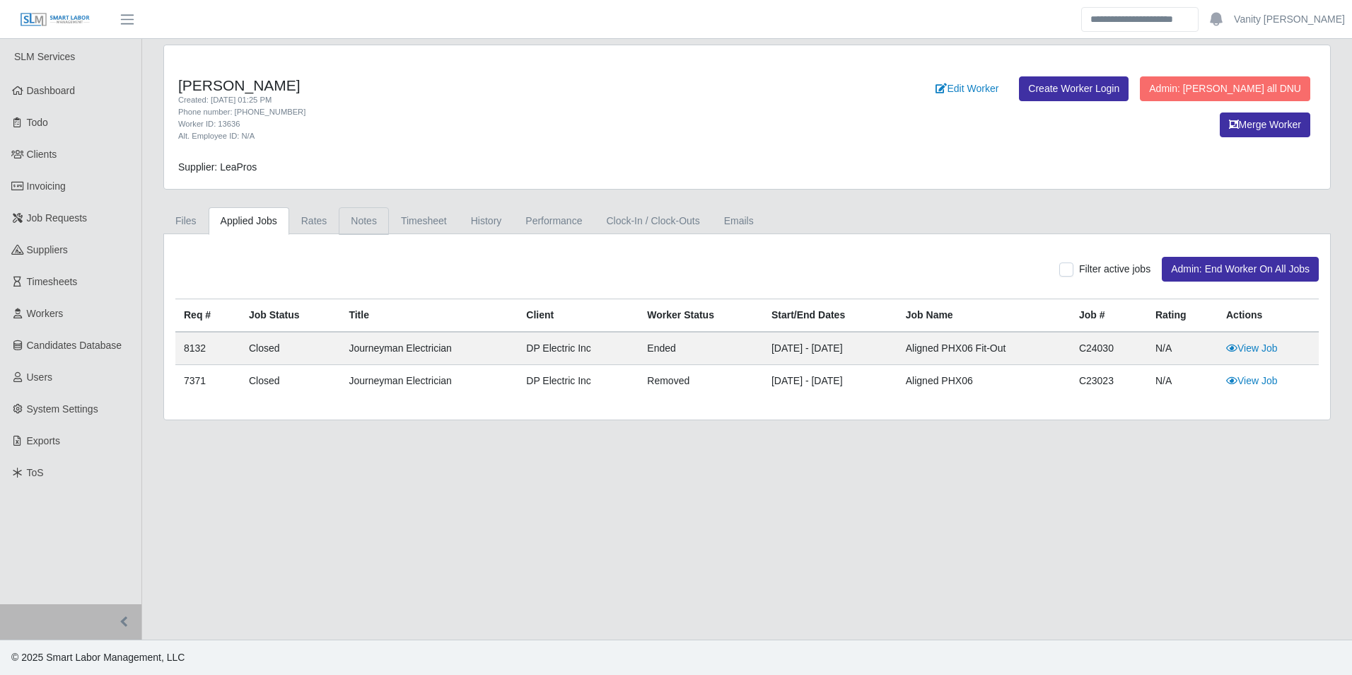
click at [355, 213] on link "Notes" at bounding box center [364, 221] width 50 height 28
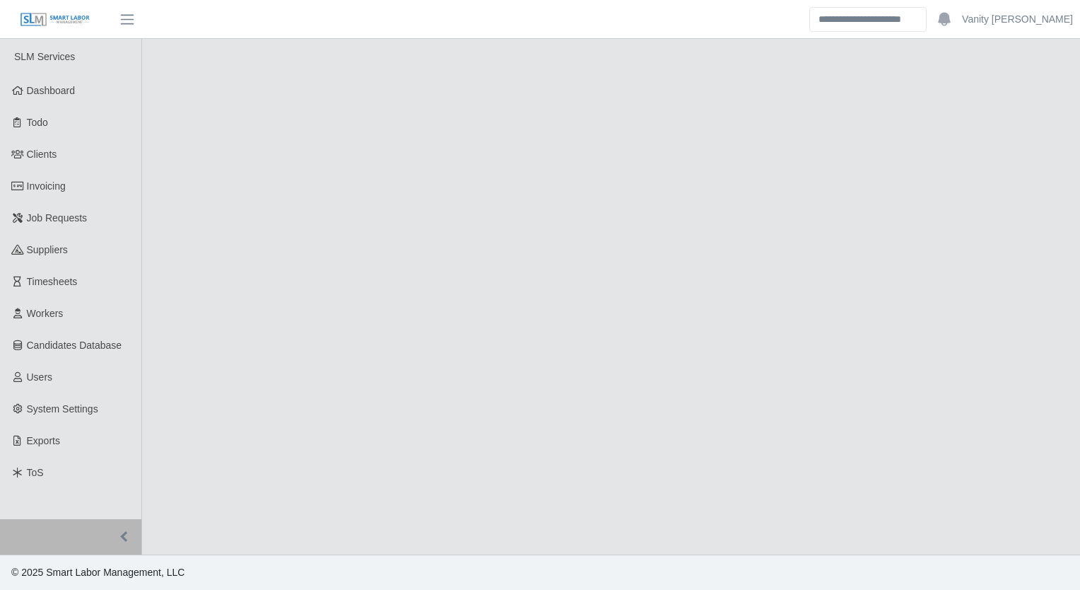
select select "****"
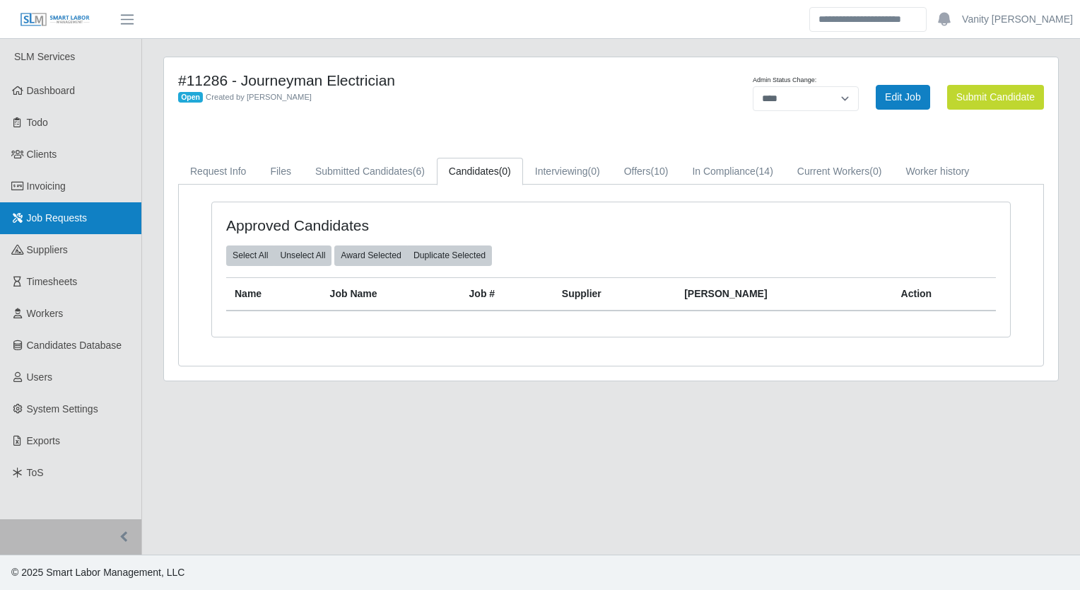
click at [56, 222] on span "Job Requests" at bounding box center [57, 217] width 61 height 11
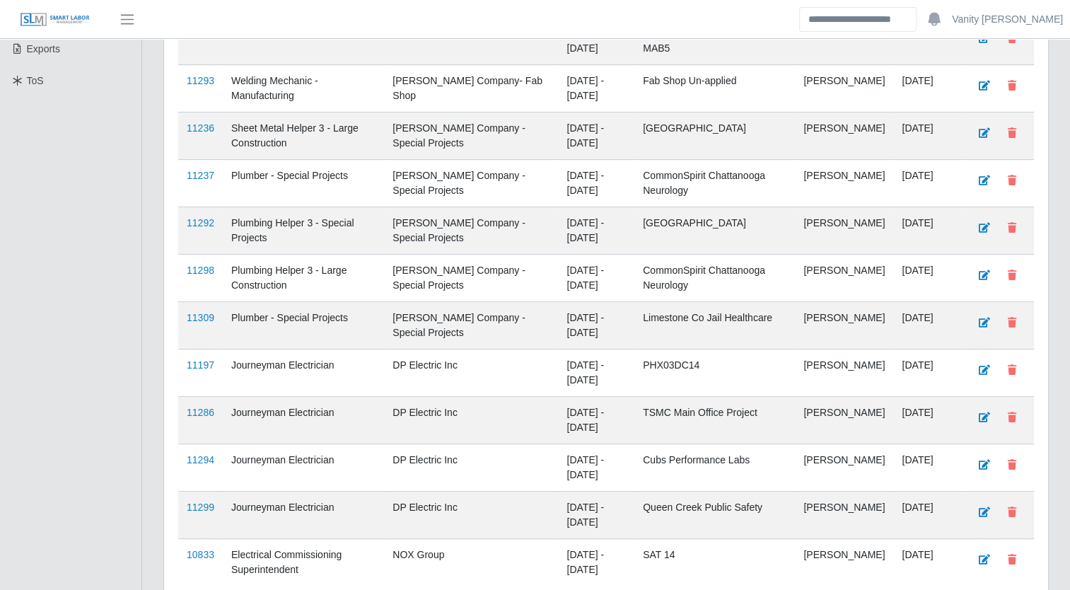
scroll to position [498, 0]
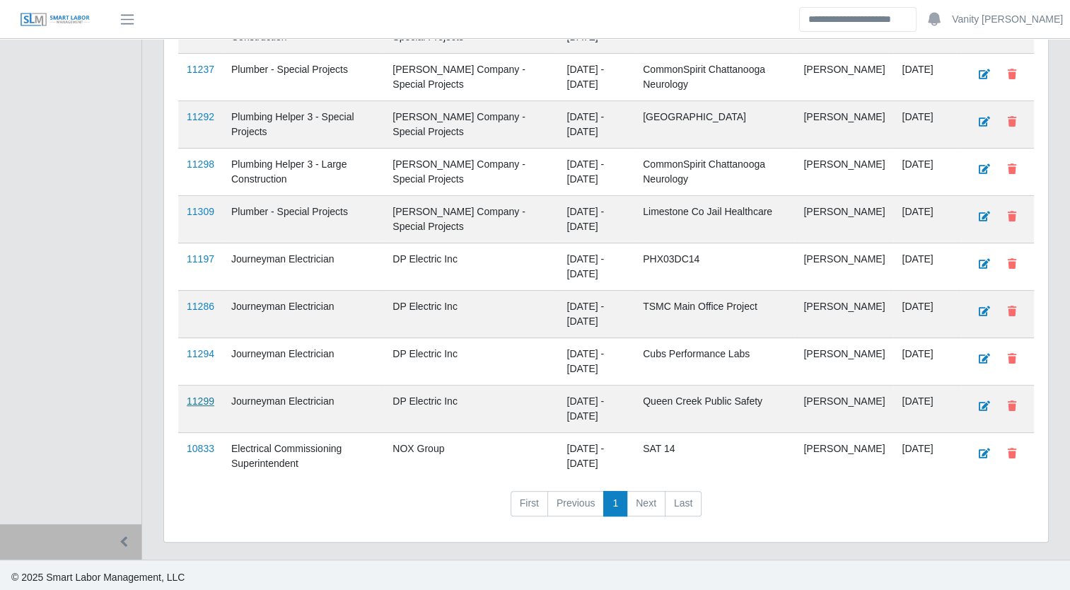
click at [197, 395] on link "11299" at bounding box center [201, 400] width 28 height 11
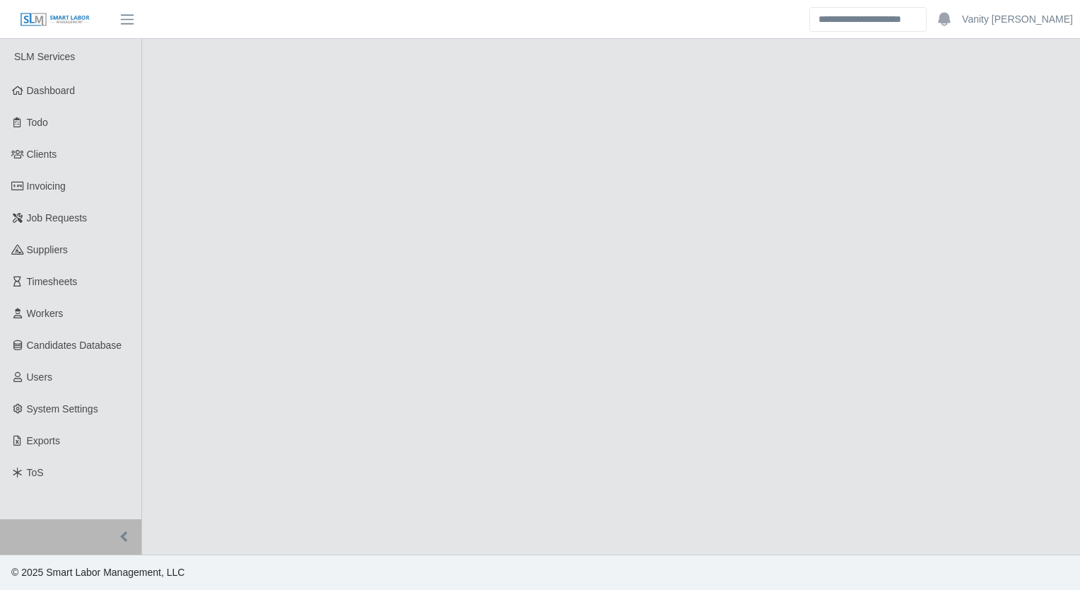
select select "****"
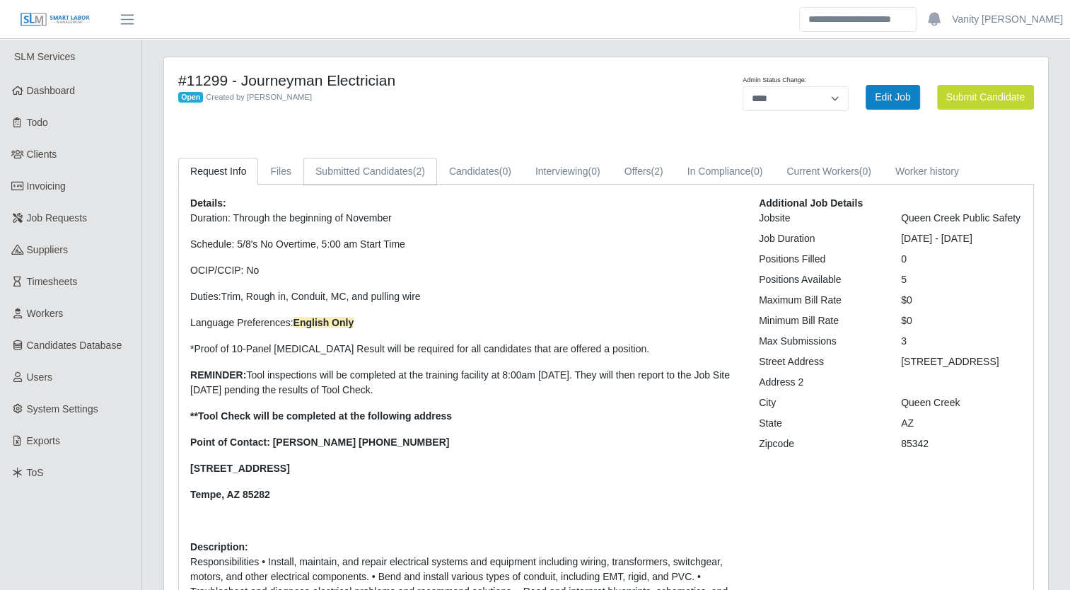
click at [413, 169] on span "(2)" at bounding box center [419, 170] width 12 height 11
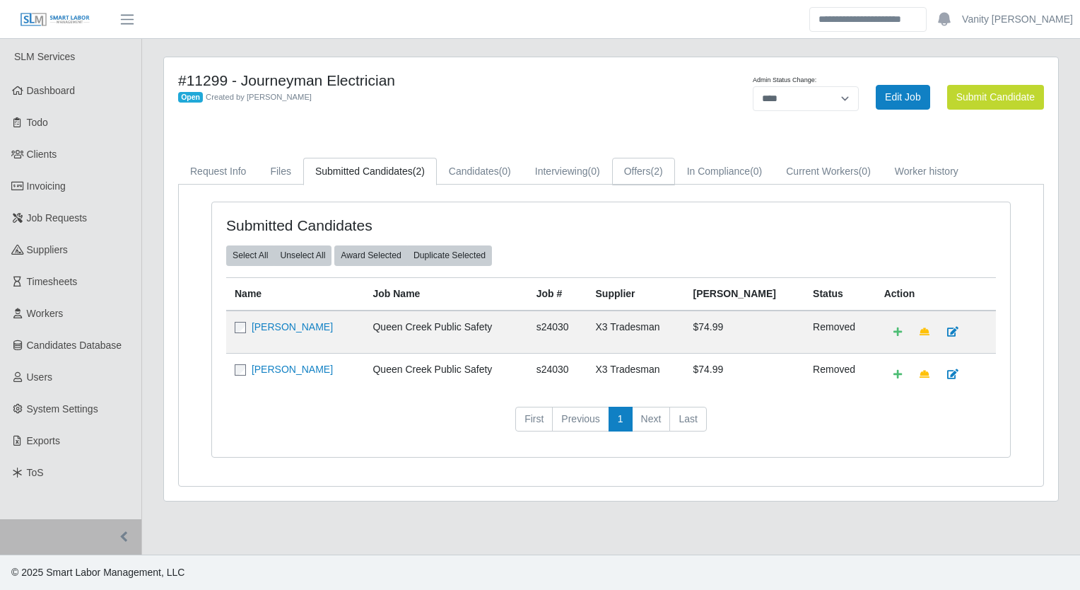
click at [658, 169] on span "(2)" at bounding box center [657, 170] width 12 height 11
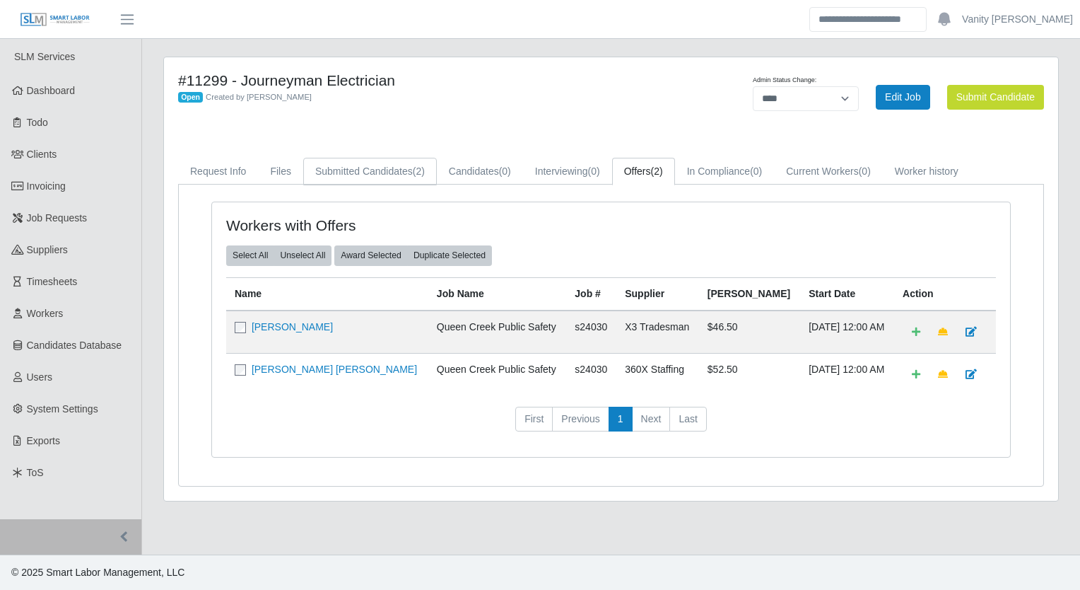
click at [368, 161] on link "Submitted Candidates (2)" at bounding box center [370, 172] width 134 height 28
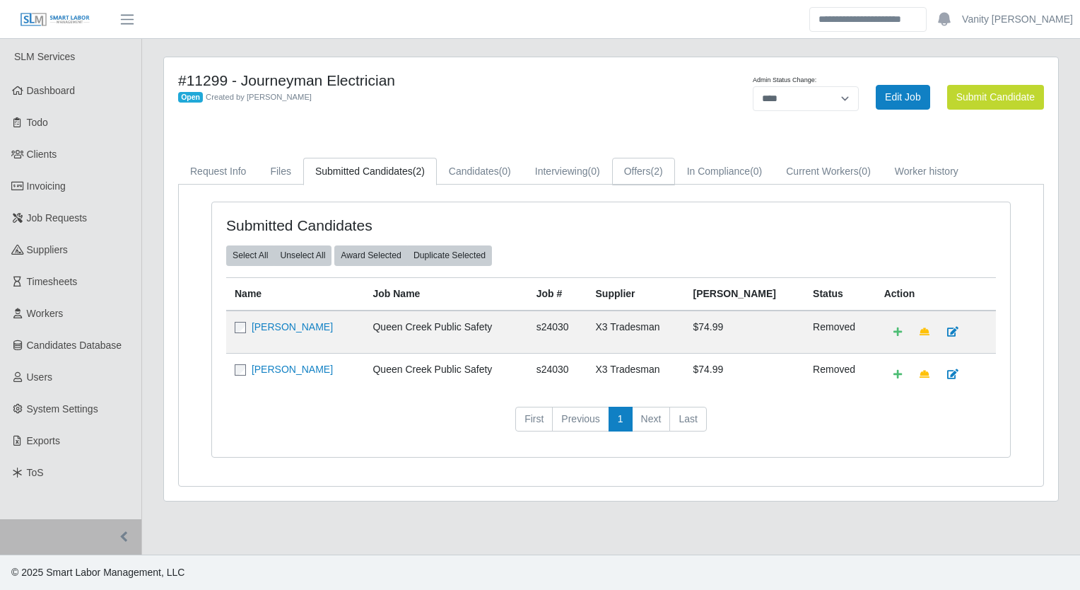
click at [638, 172] on link "Offers (2)" at bounding box center [643, 172] width 63 height 28
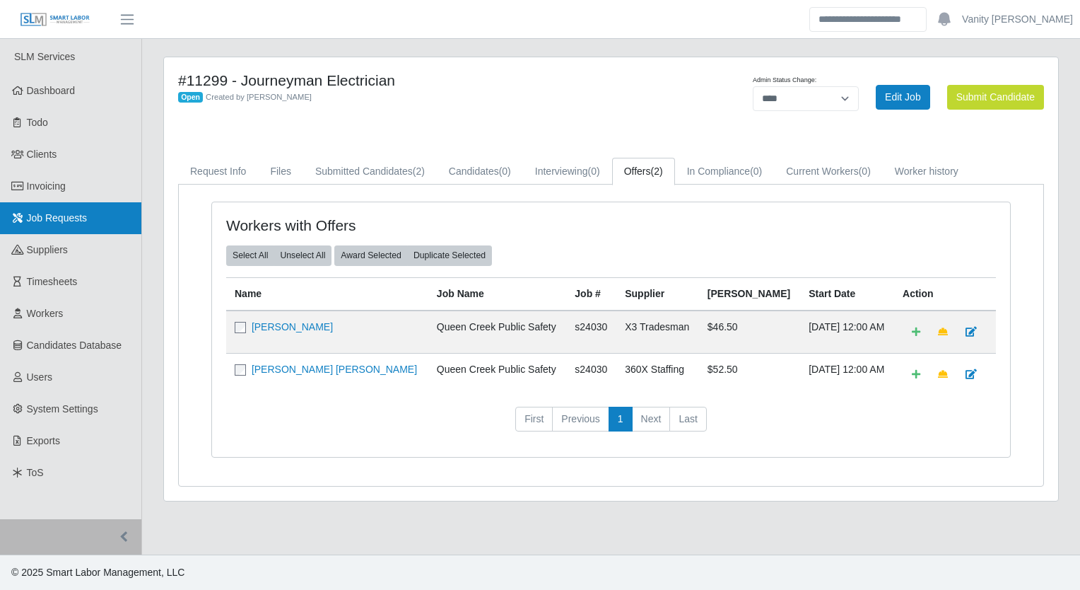
click at [62, 212] on span "Job Requests" at bounding box center [57, 217] width 61 height 11
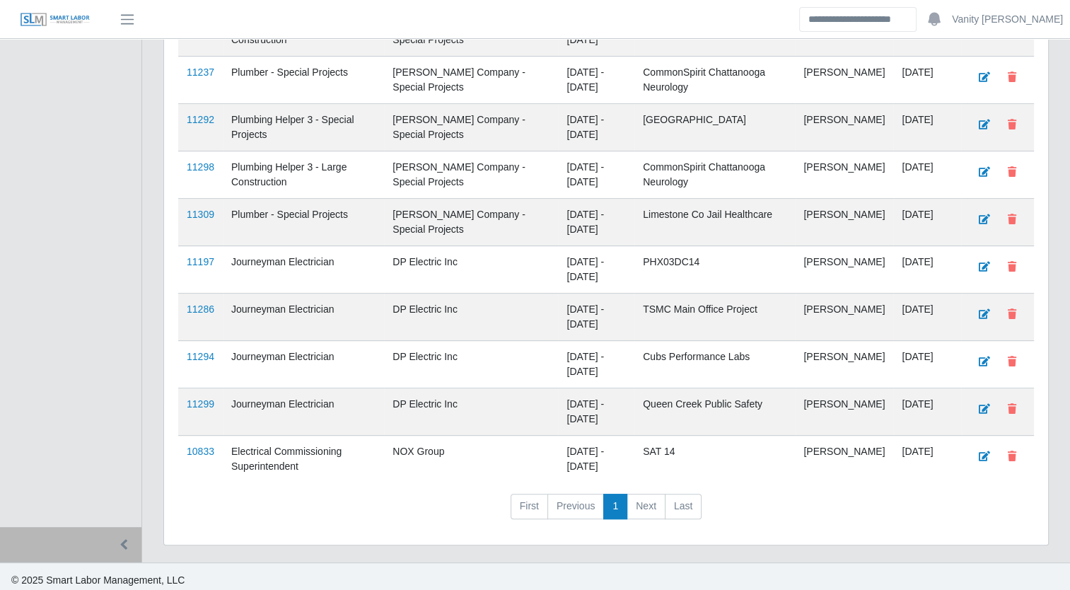
scroll to position [424, 0]
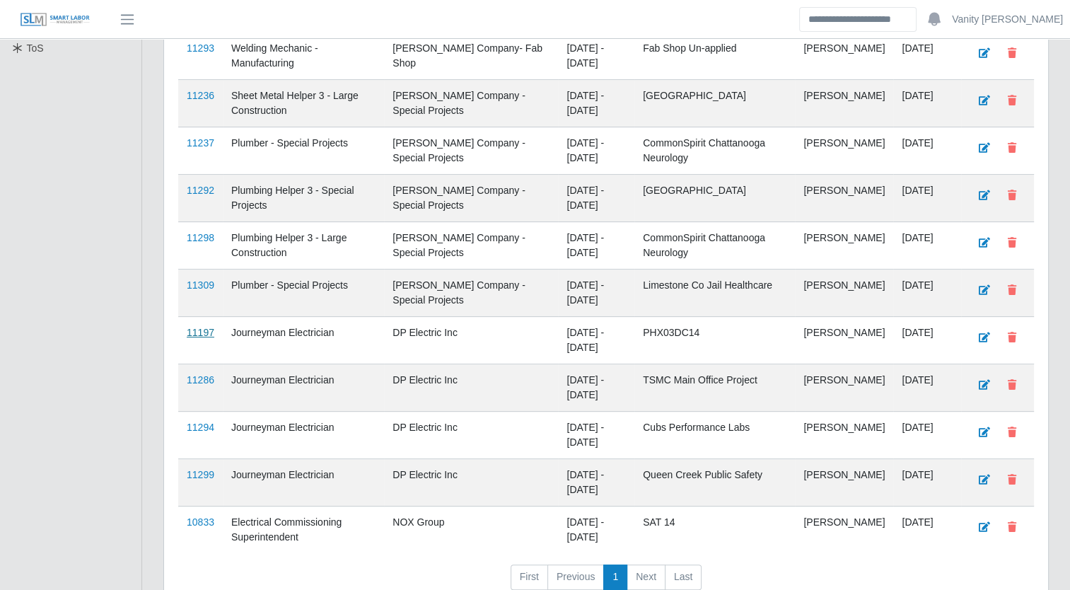
click at [204, 331] on link "11197" at bounding box center [201, 332] width 28 height 11
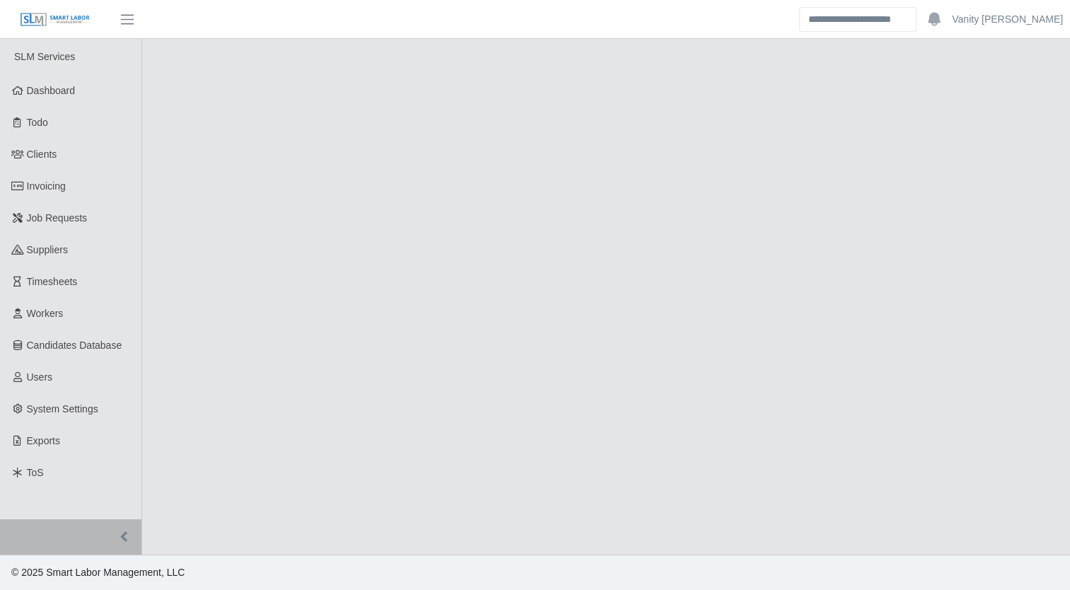
select select "****"
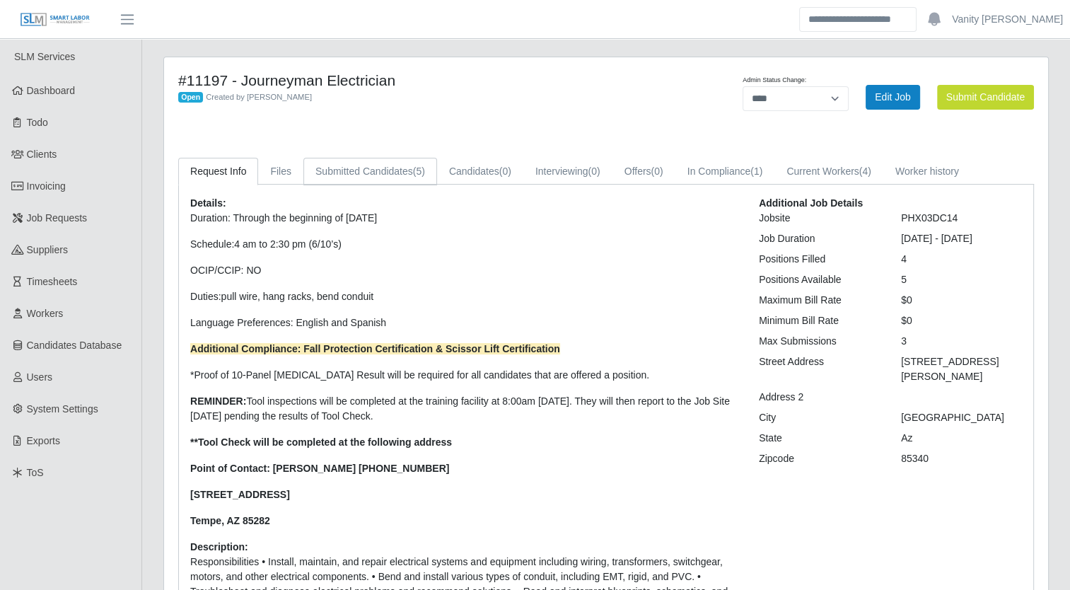
click at [399, 176] on link "Submitted Candidates (5)" at bounding box center [370, 172] width 134 height 28
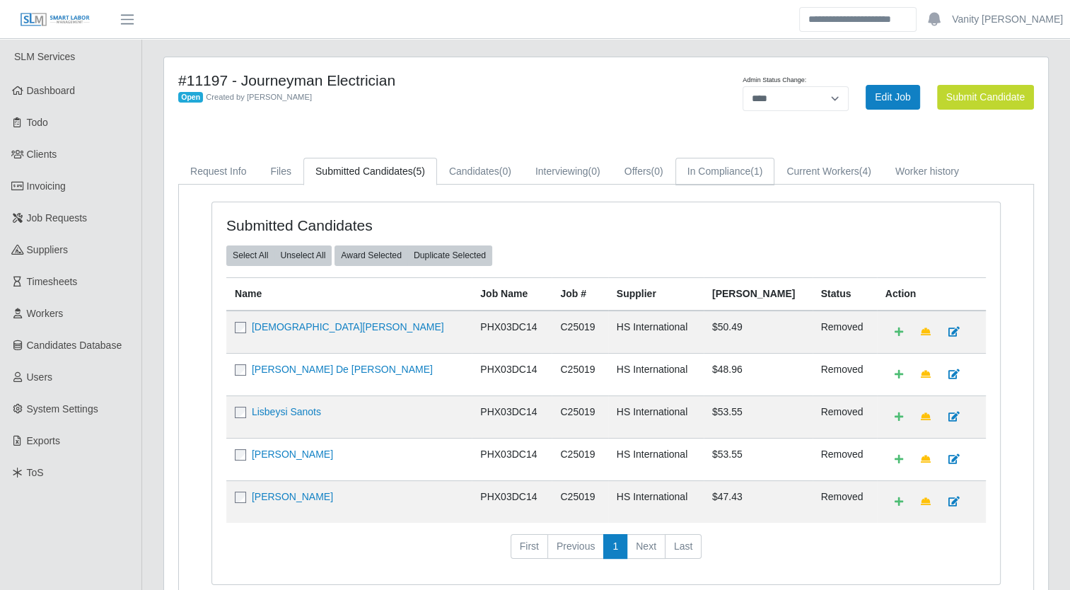
click at [749, 168] on link "In Compliance (1)" at bounding box center [725, 172] width 100 height 28
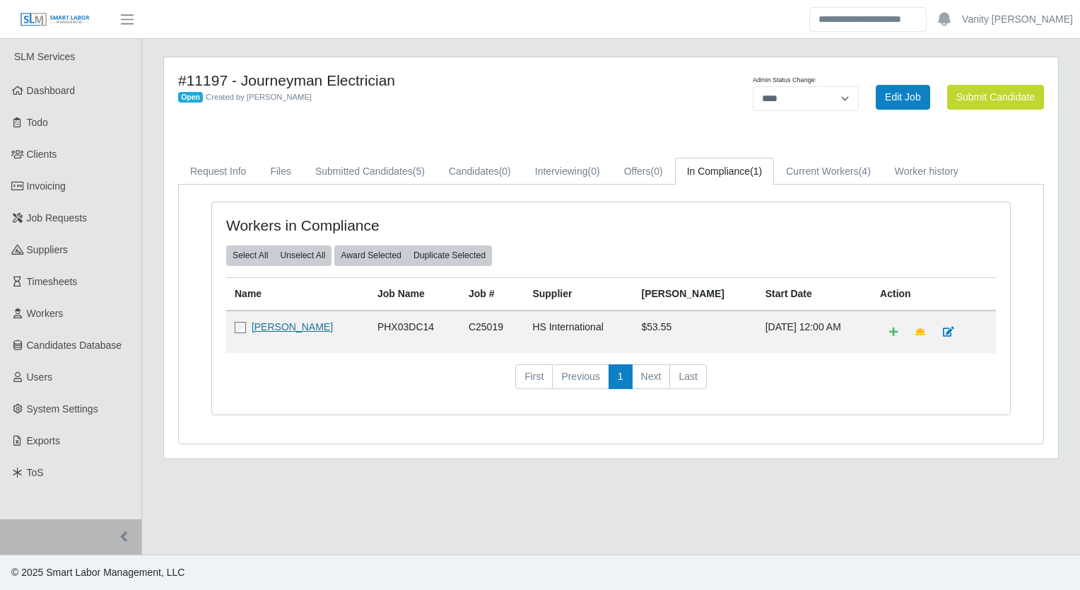
click at [325, 321] on link "Samuel Figueroa Perea" at bounding box center [292, 326] width 81 height 11
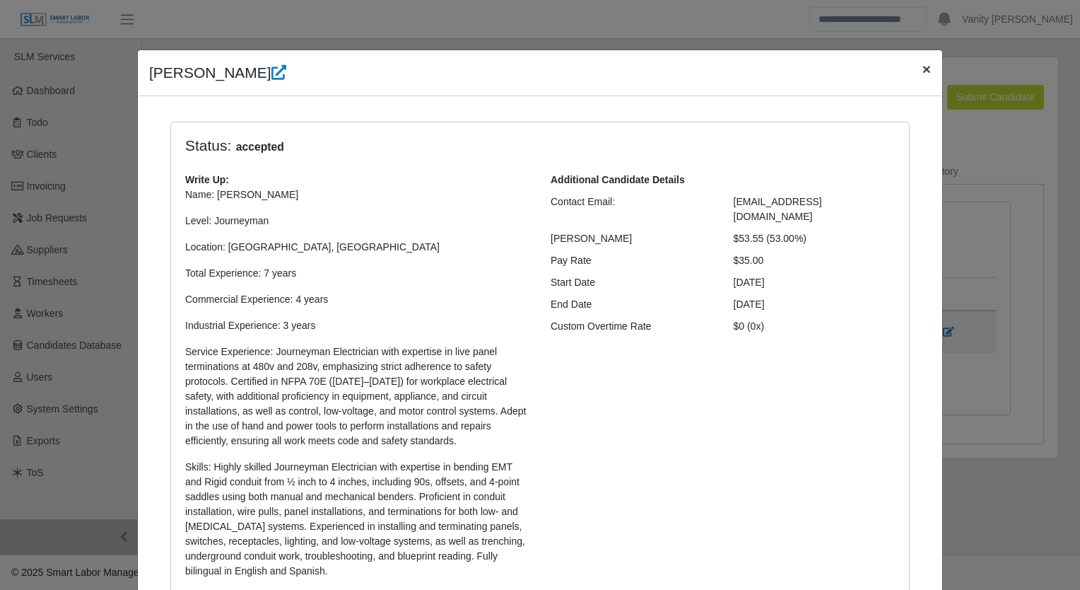
click at [923, 67] on span "×" at bounding box center [927, 69] width 8 height 16
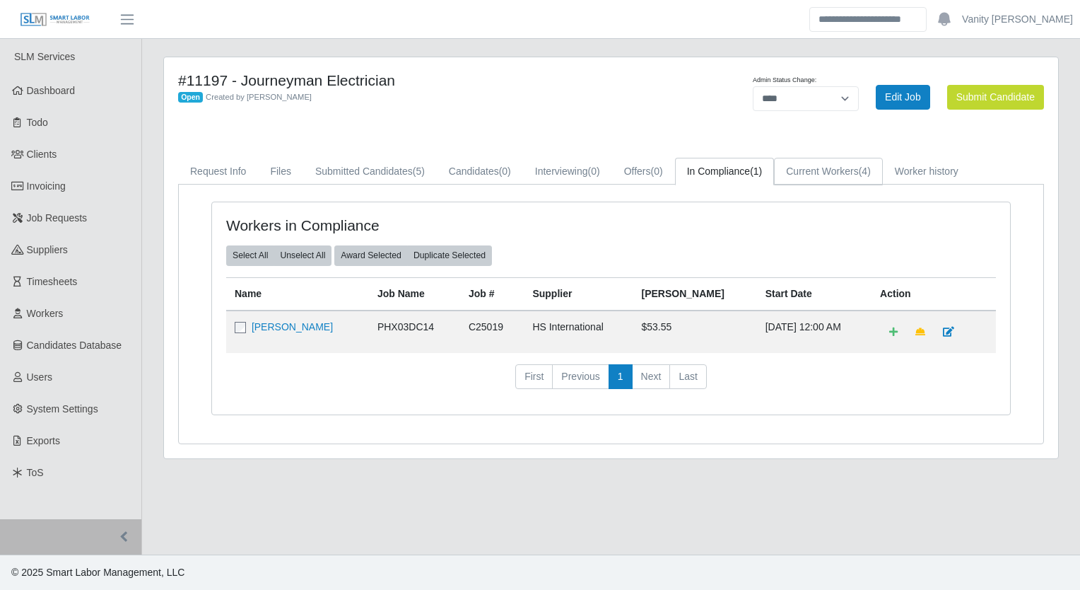
click at [822, 178] on link "Current Workers (4)" at bounding box center [828, 172] width 109 height 28
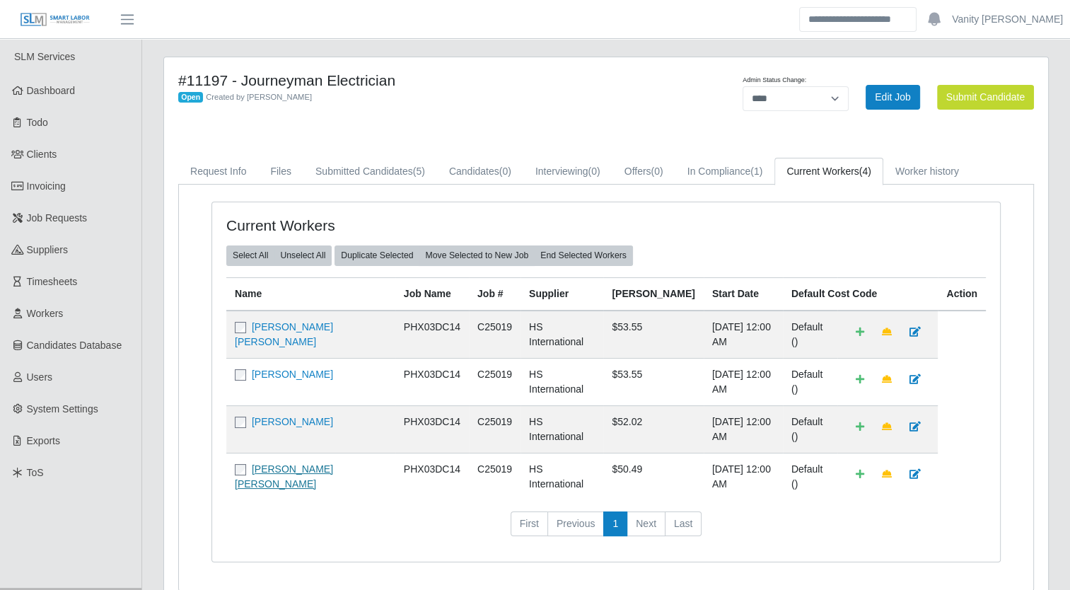
click at [290, 463] on link "Jose Antonio Rendon Macias" at bounding box center [284, 476] width 98 height 26
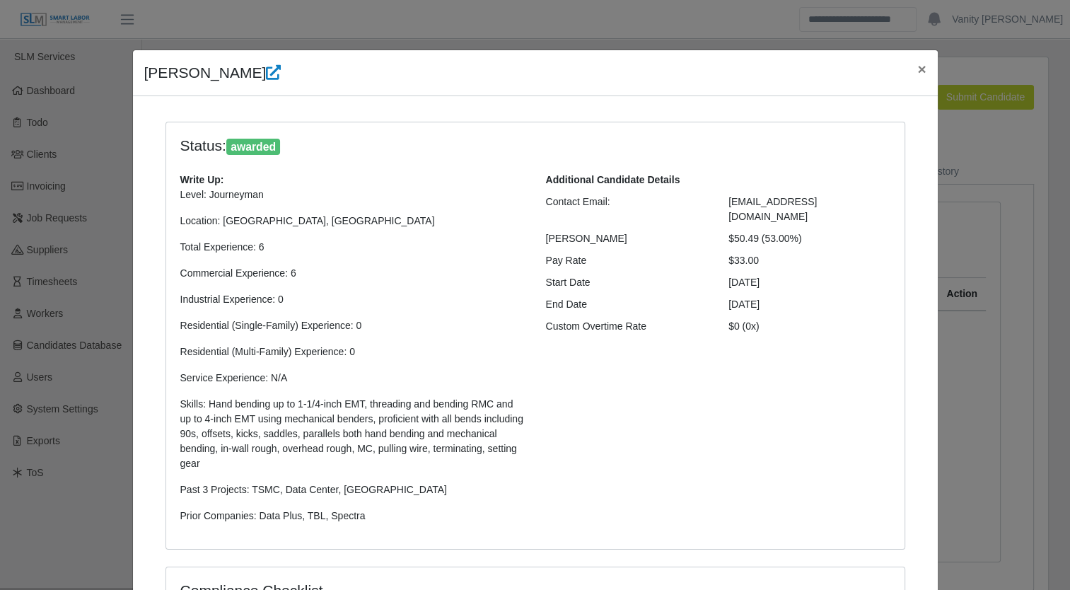
select select "**********"
click at [917, 61] on span "×" at bounding box center [921, 69] width 8 height 16
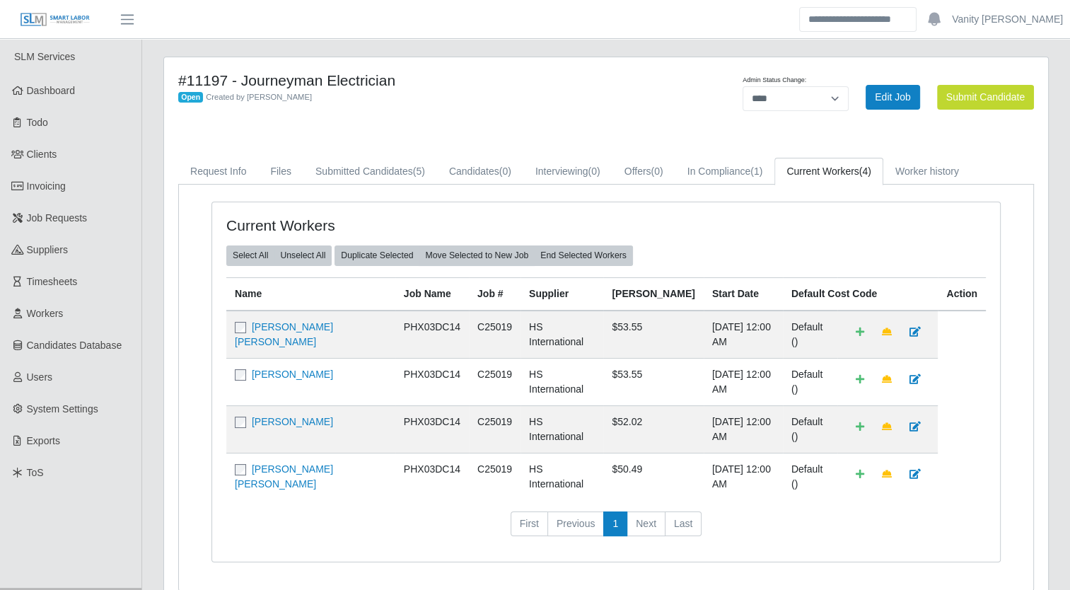
click at [602, 109] on div "#11197 - Journeyman Electrician Open Created by Jerrin Jaramillo" at bounding box center [423, 96] width 511 height 51
click at [719, 171] on link "In Compliance (1)" at bounding box center [725, 172] width 100 height 28
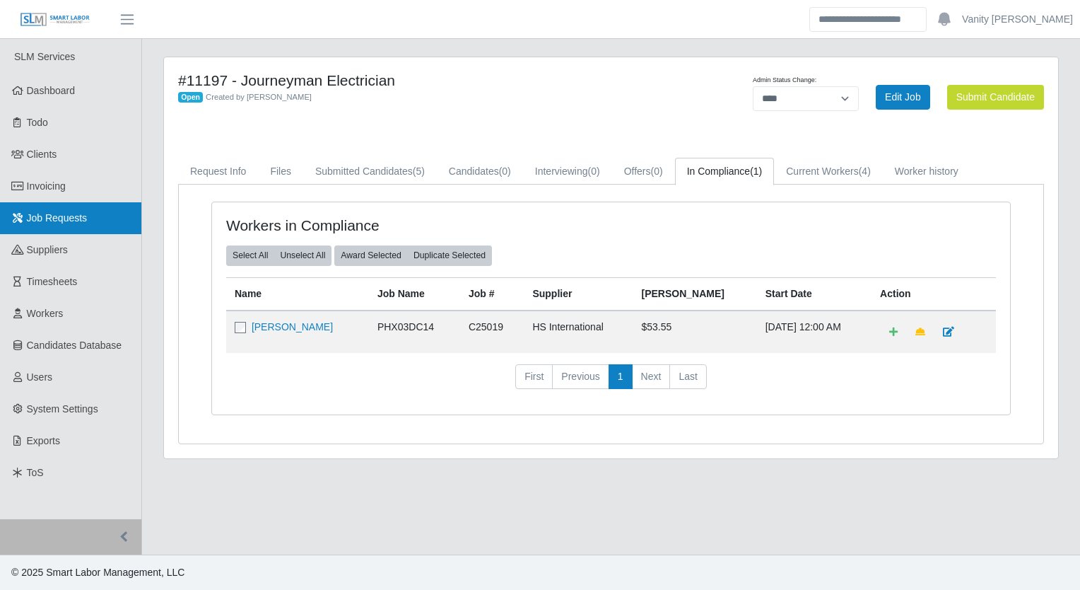
click at [49, 219] on span "Job Requests" at bounding box center [57, 217] width 61 height 11
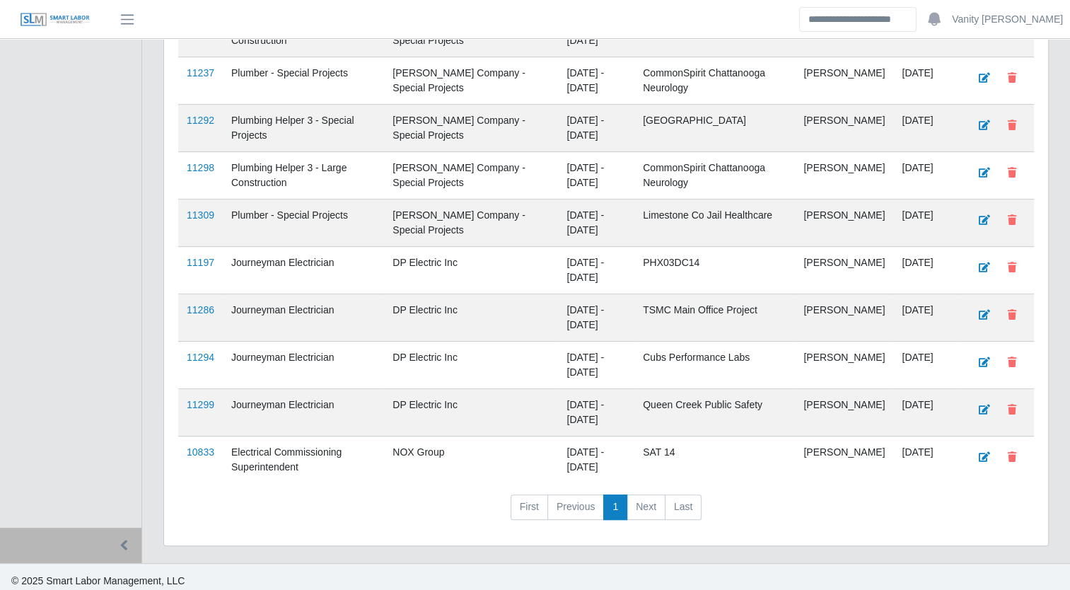
scroll to position [495, 0]
click at [777, 527] on div "Jobs New Job Client: Select One Status: Open Filter Req # Title Client Job Dura…" at bounding box center [606, 47] width 884 height 994
click at [202, 305] on link "11286" at bounding box center [201, 308] width 28 height 11
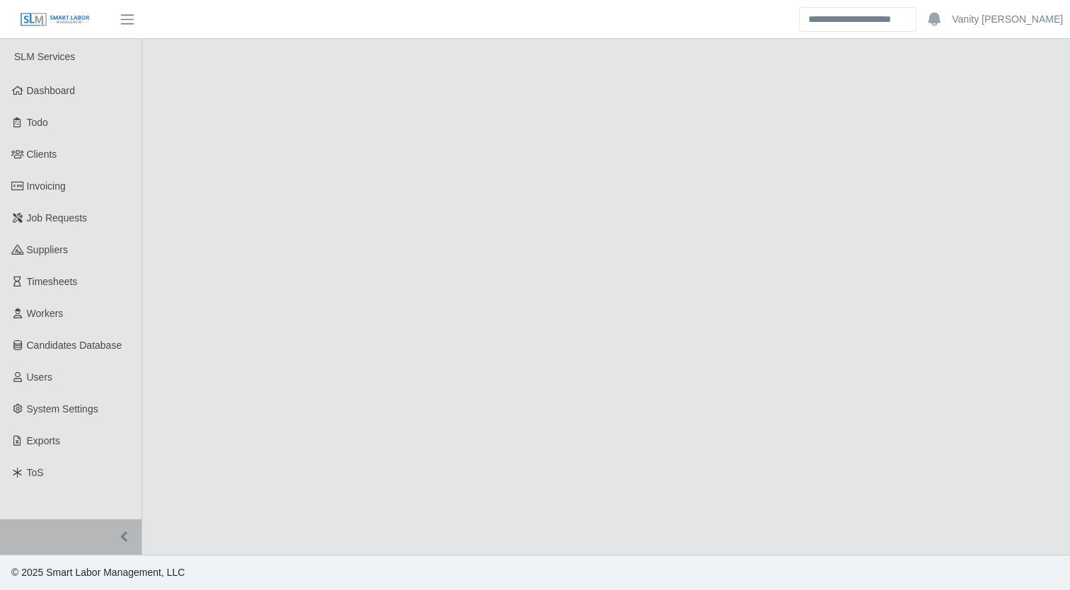
select select "****"
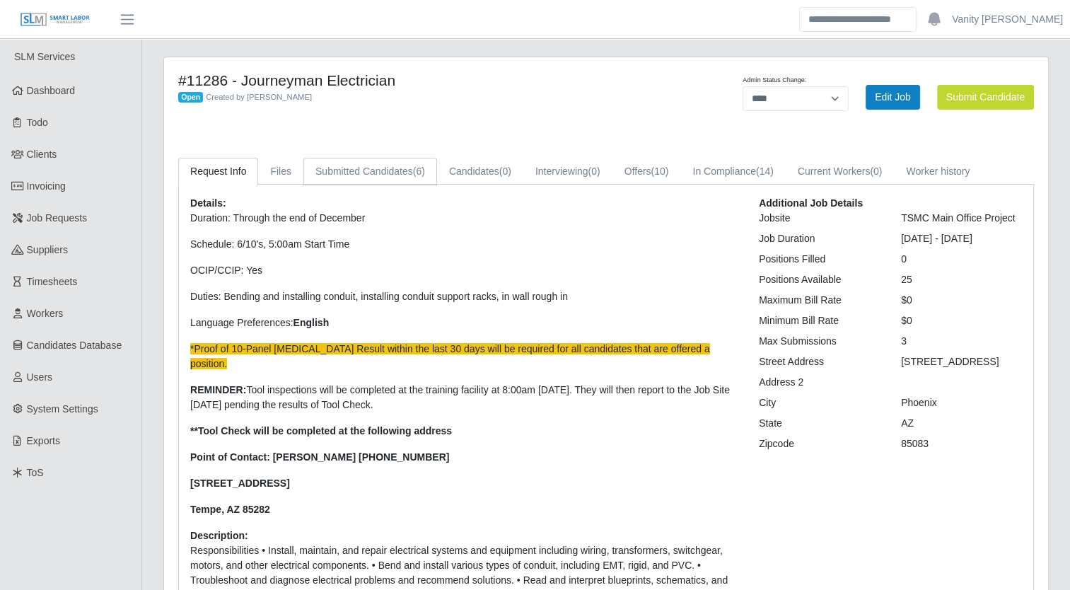
click at [399, 166] on link "Submitted Candidates (6)" at bounding box center [370, 172] width 134 height 28
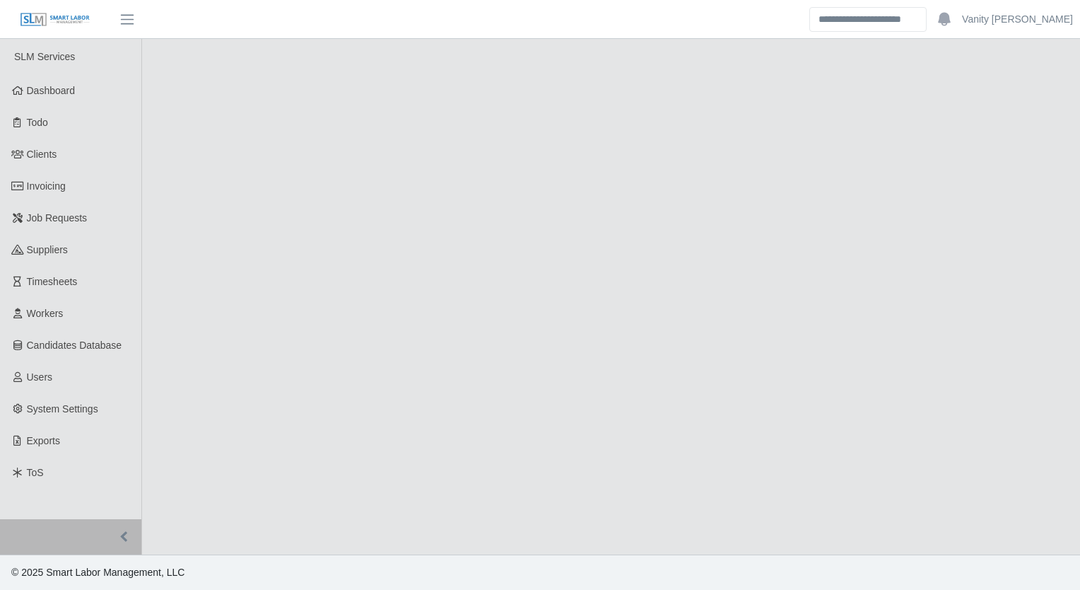
select select "****"
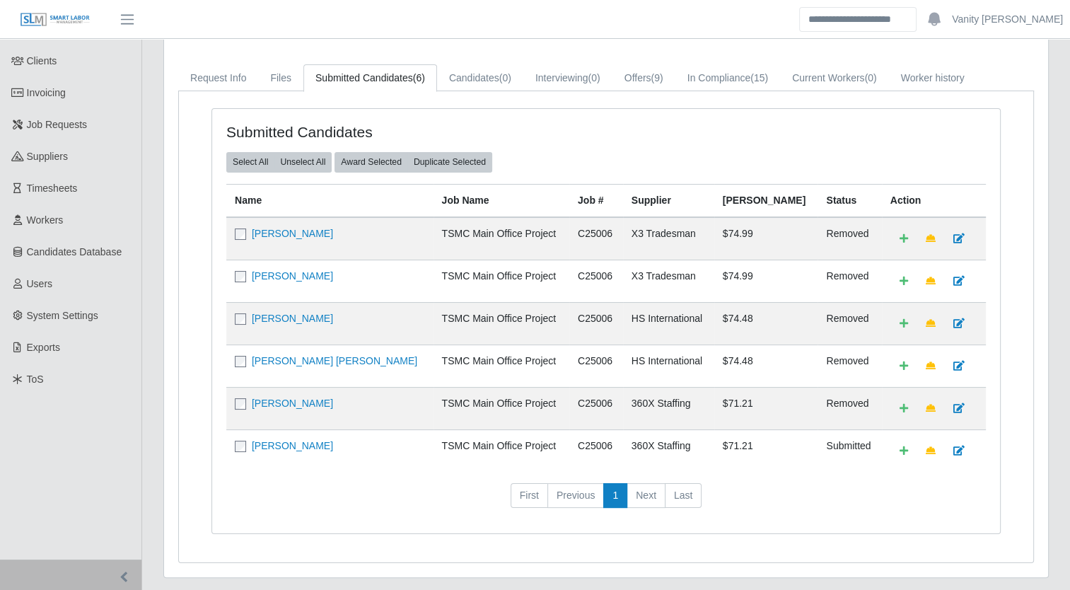
scroll to position [129, 0]
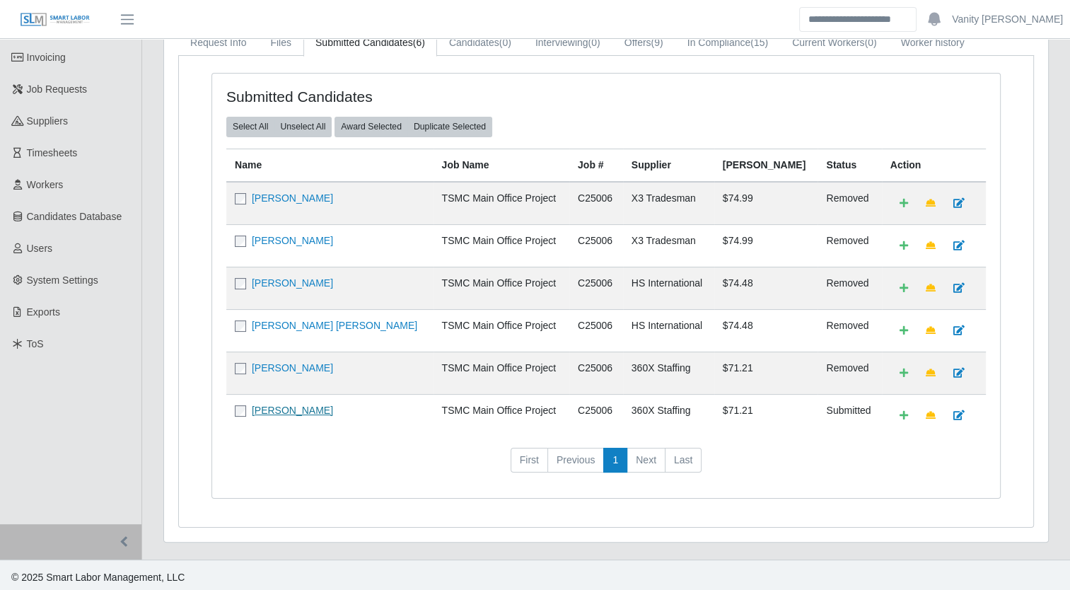
click at [267, 404] on link "[PERSON_NAME]" at bounding box center [292, 409] width 81 height 11
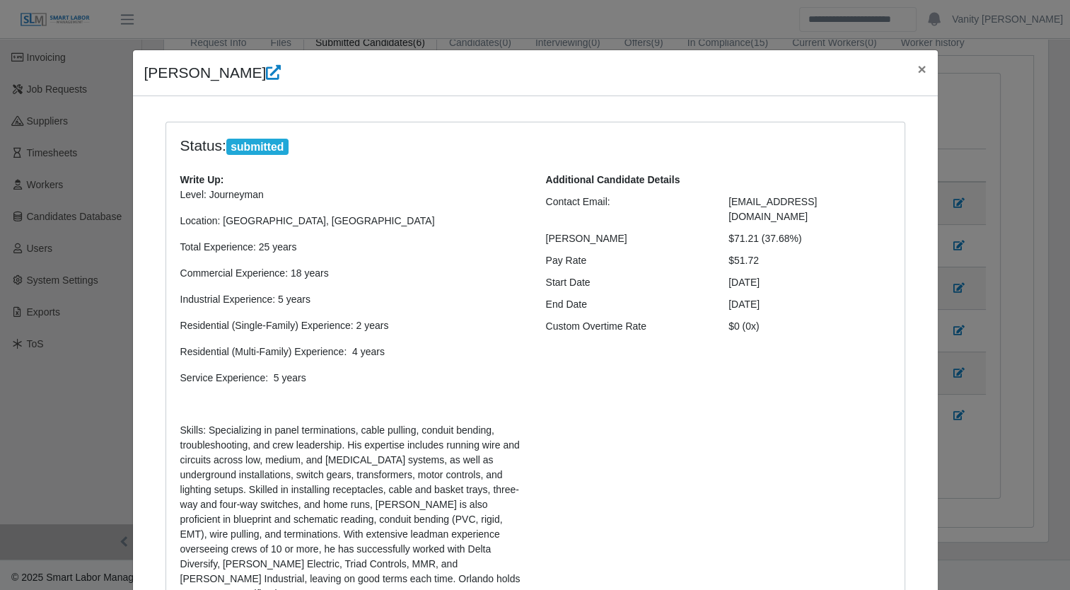
scroll to position [393, 0]
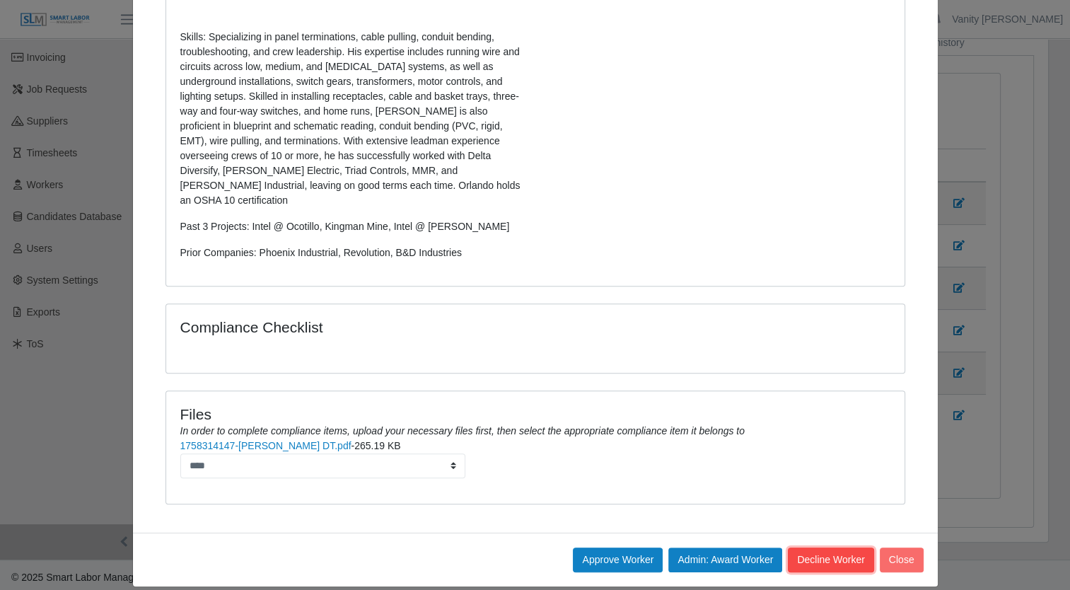
click at [806, 547] on button "Decline Worker" at bounding box center [831, 559] width 86 height 25
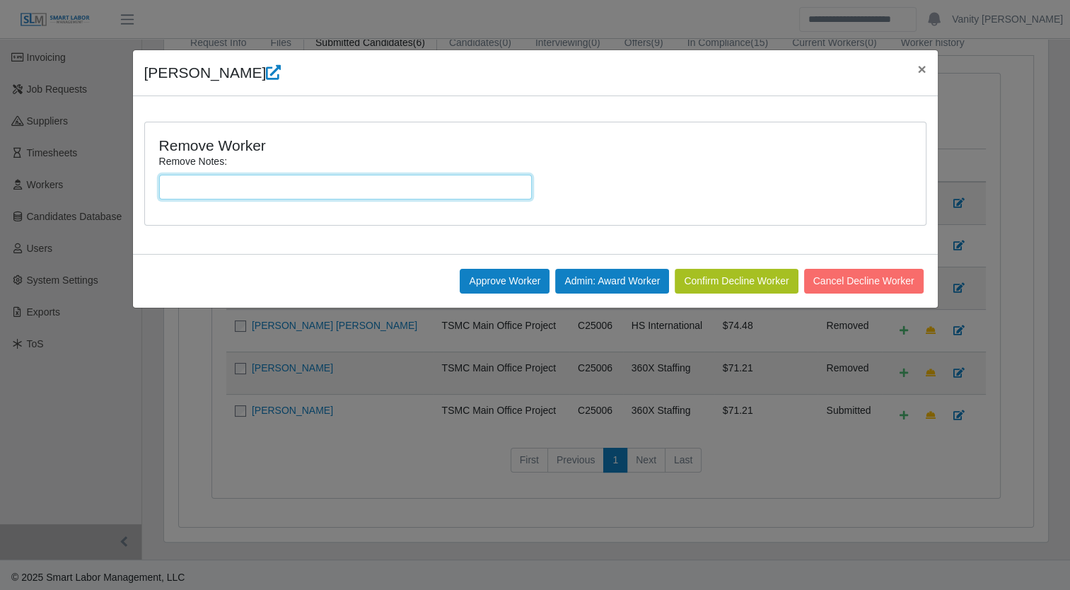
click at [398, 194] on input "Remove Notes:" at bounding box center [345, 187] width 373 height 25
type input "*"
type input "**********"
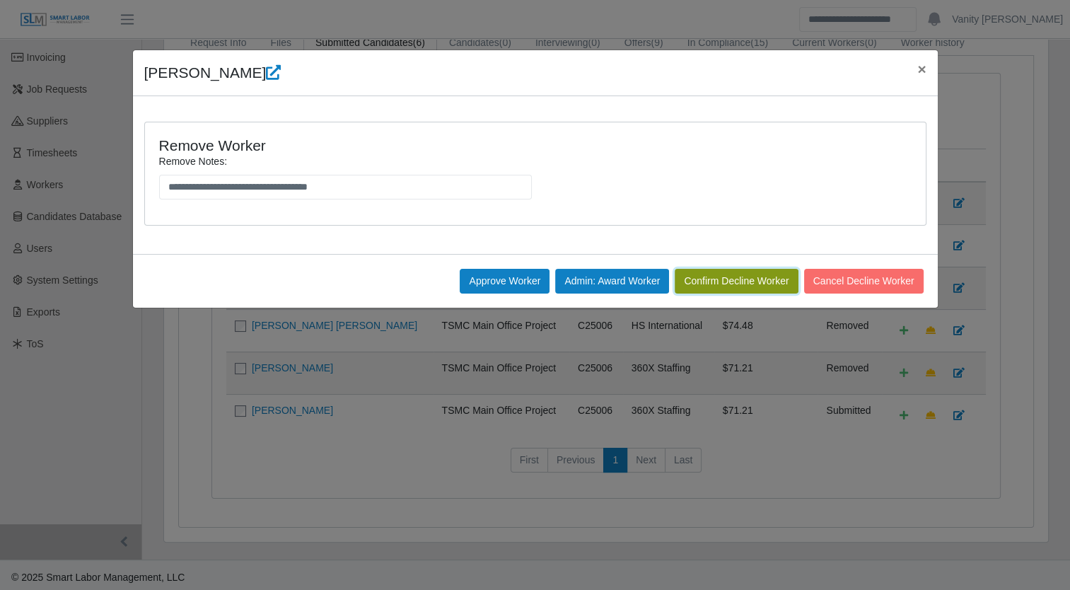
click at [744, 281] on button "Confirm Decline Worker" at bounding box center [736, 281] width 123 height 25
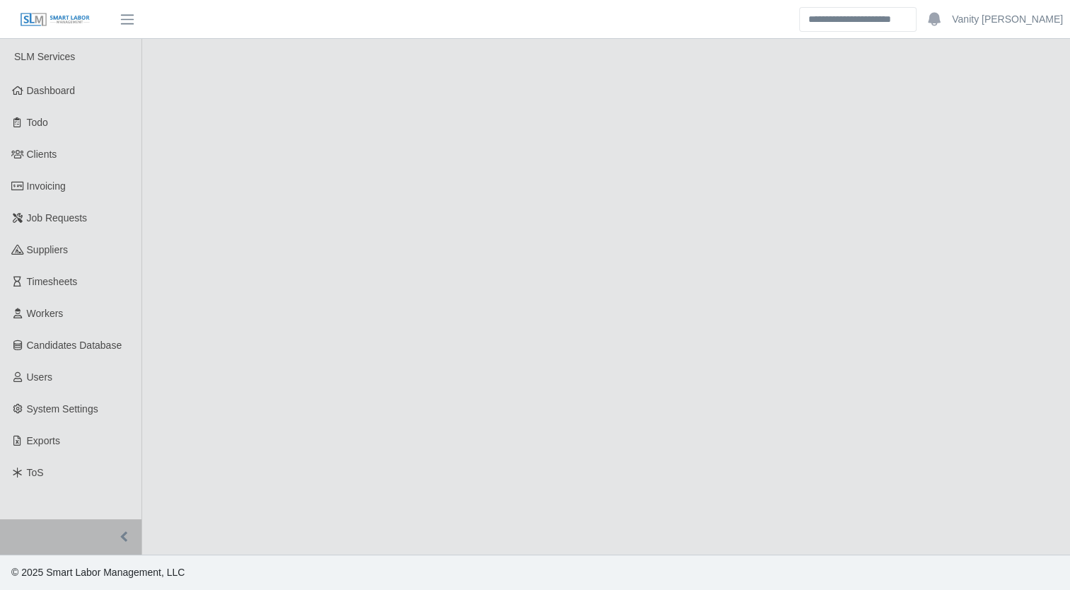
select select "****"
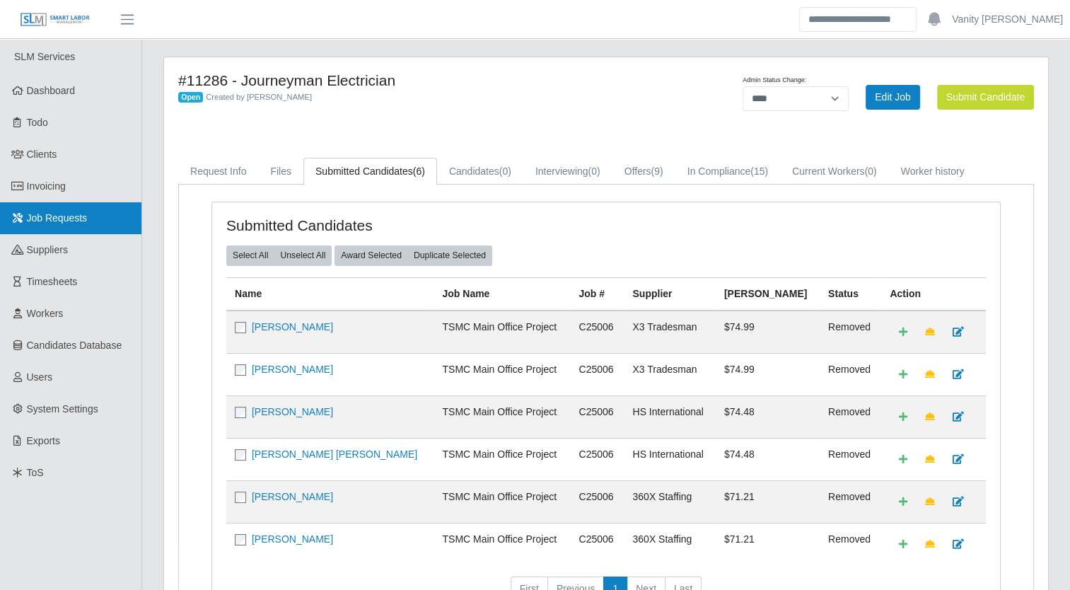
click at [88, 216] on link "Job Requests" at bounding box center [70, 218] width 141 height 32
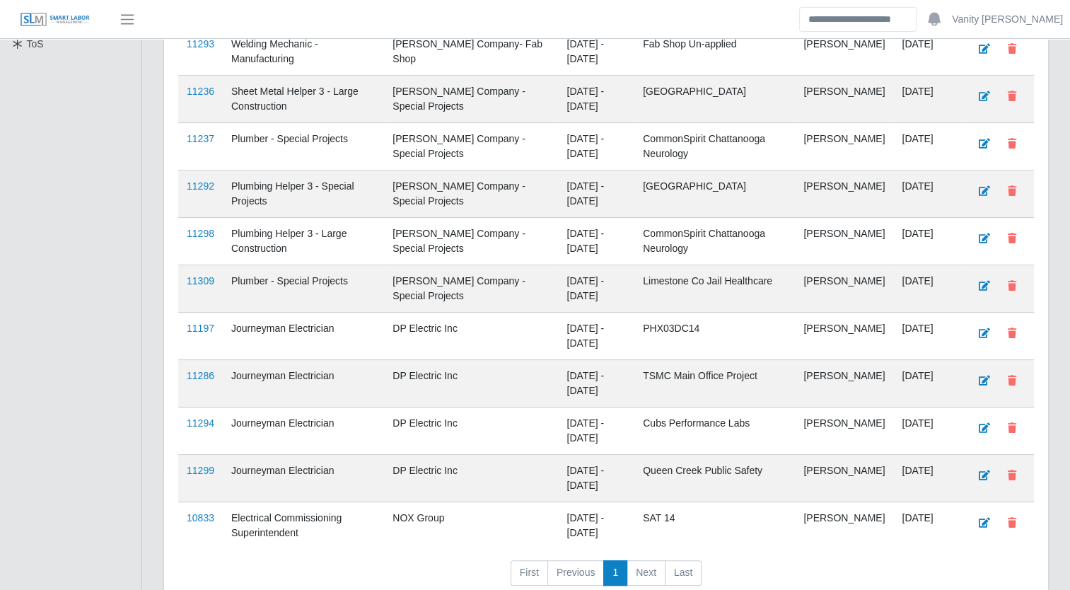
scroll to position [498, 0]
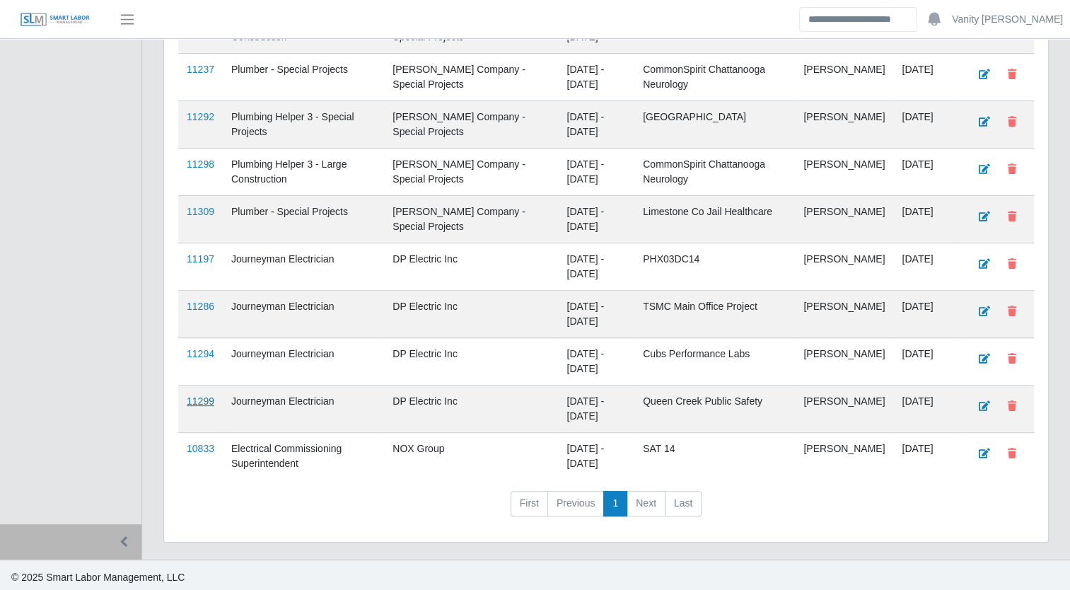
click at [193, 395] on link "11299" at bounding box center [201, 400] width 28 height 11
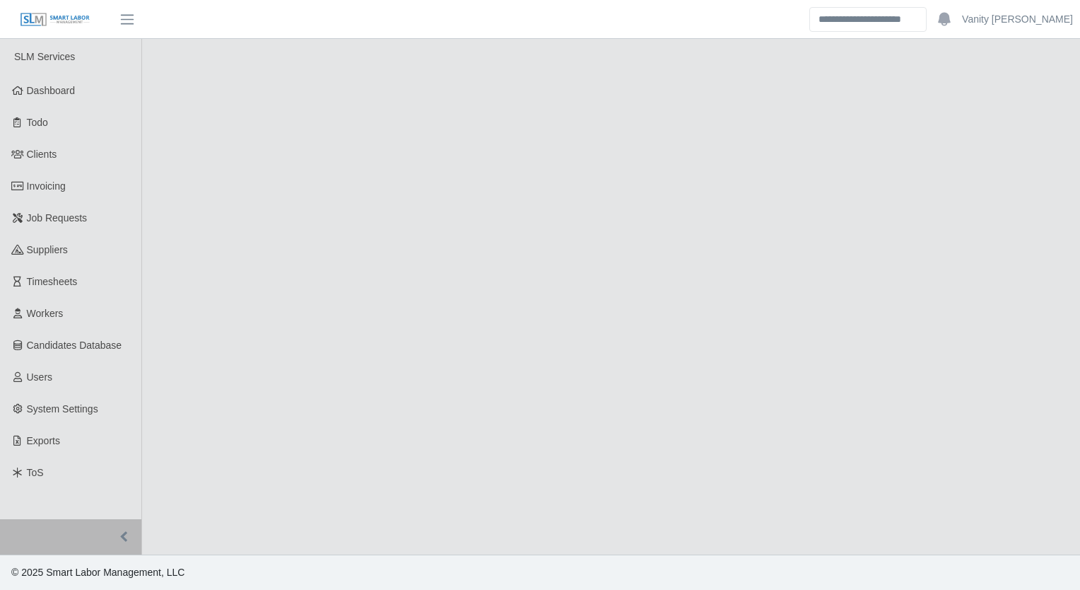
select select "****"
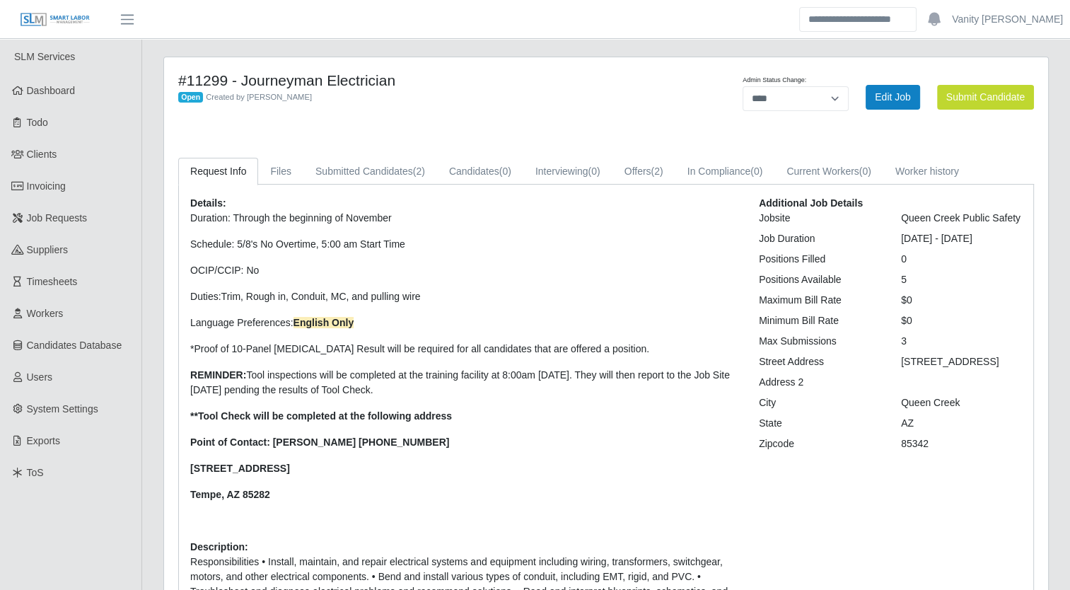
click at [342, 153] on div "#11299 - Journeyman Electrician Open Created by [PERSON_NAME] Admin Status Chan…" at bounding box center [606, 404] width 884 height 694
click at [339, 167] on link "Submitted Candidates (2)" at bounding box center [370, 172] width 134 height 28
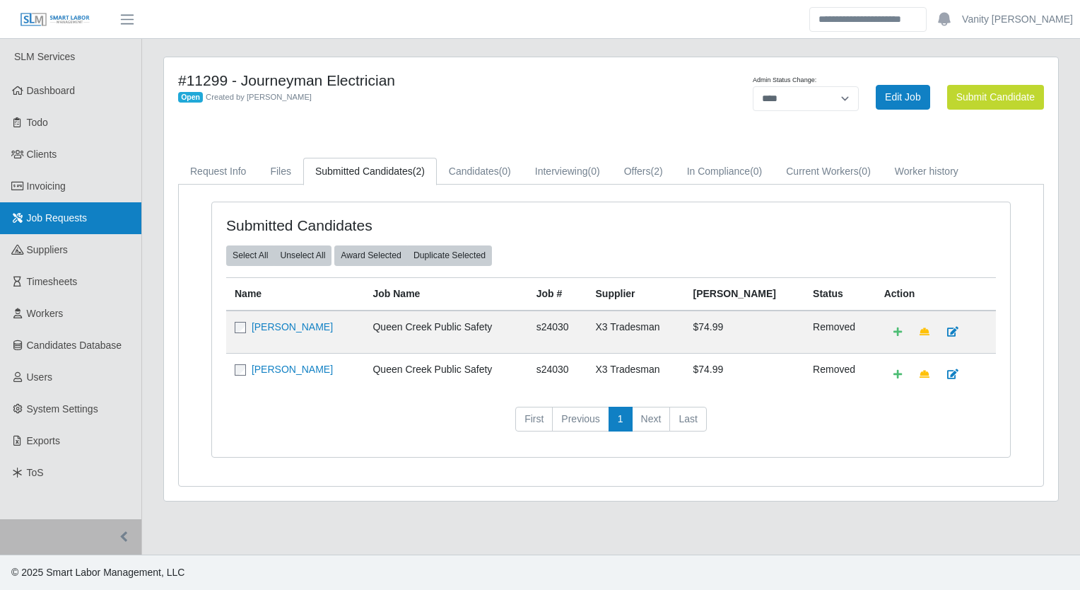
click at [71, 226] on link "Job Requests" at bounding box center [70, 218] width 141 height 32
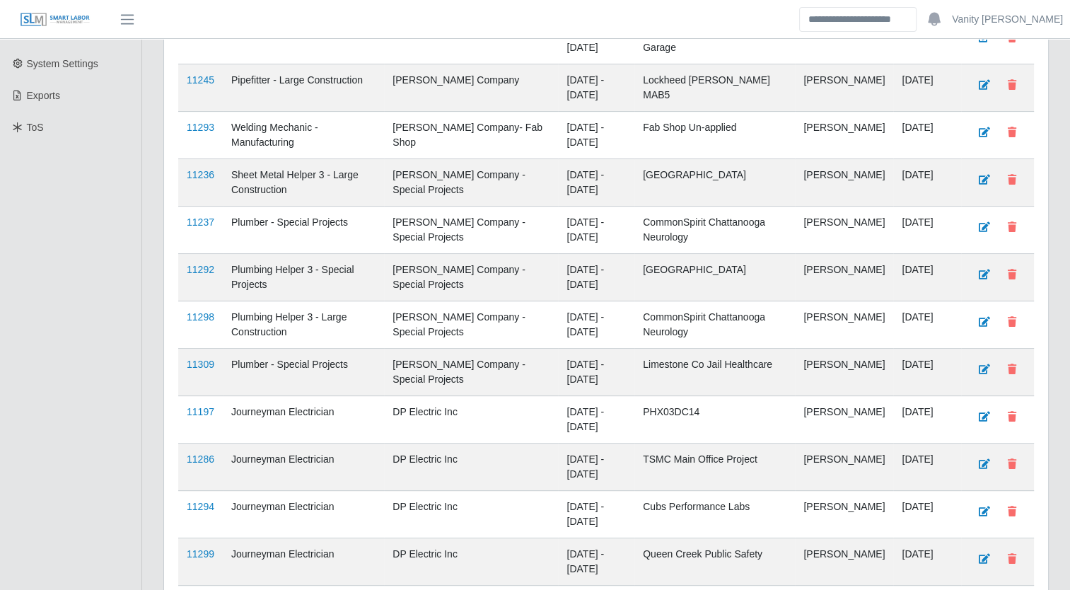
scroll to position [424, 0]
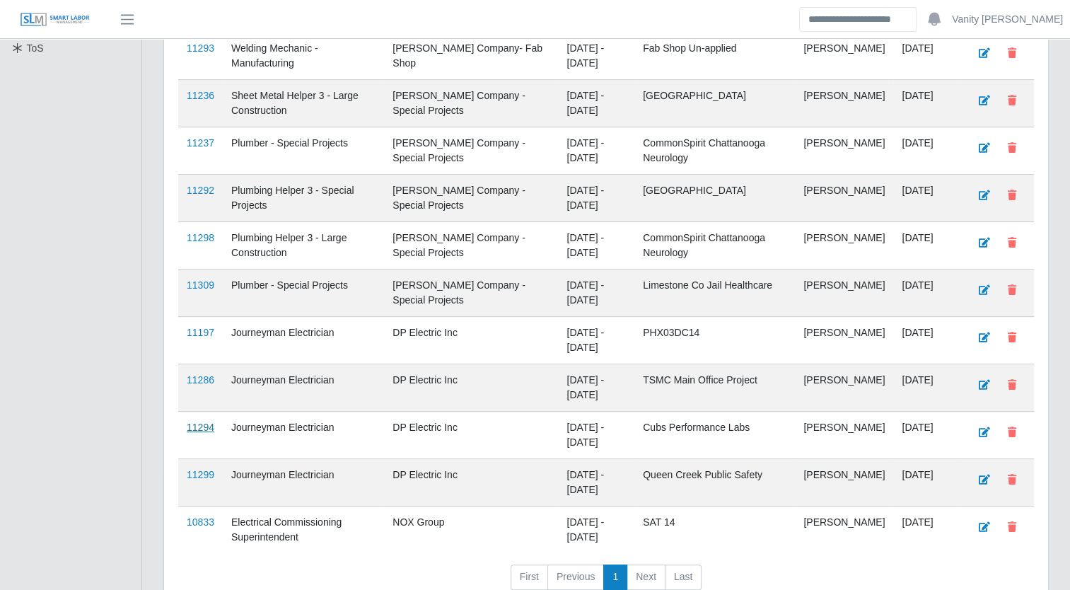
click at [199, 421] on link "11294" at bounding box center [201, 426] width 28 height 11
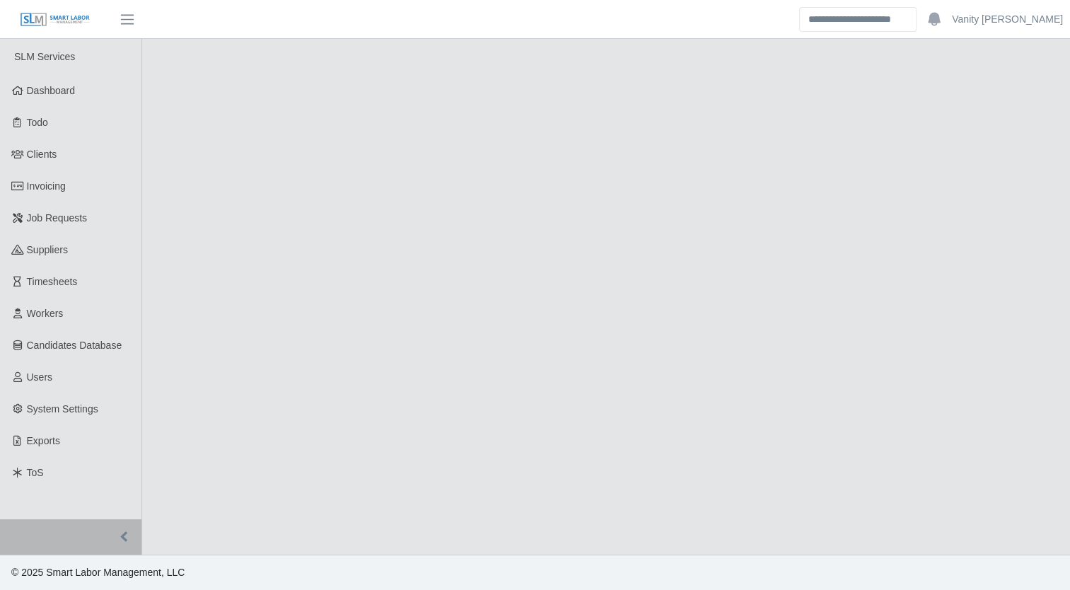
select select "****"
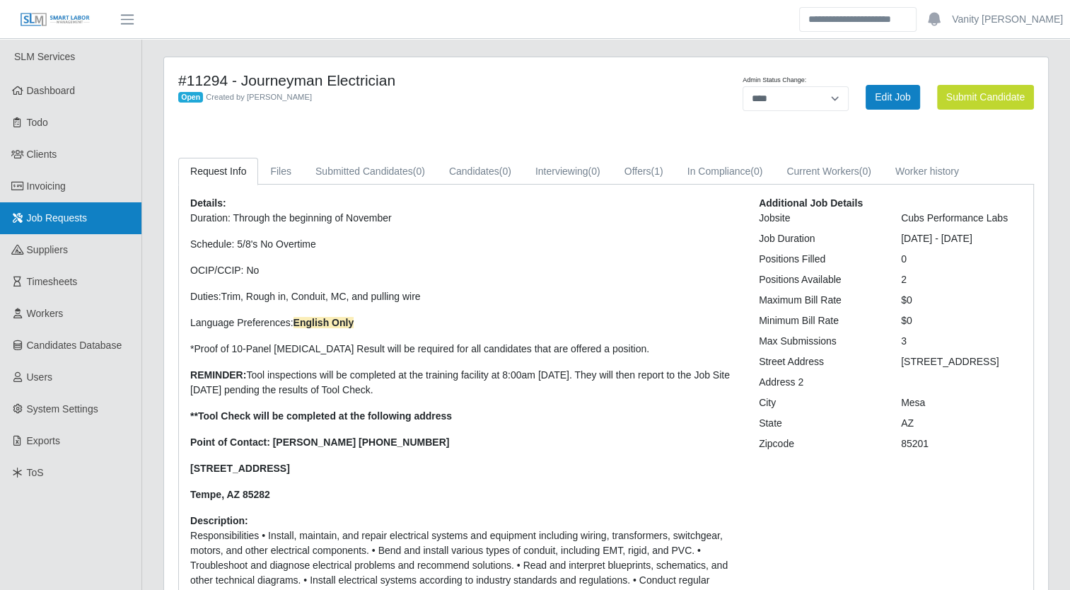
click at [49, 216] on span "Job Requests" at bounding box center [57, 217] width 61 height 11
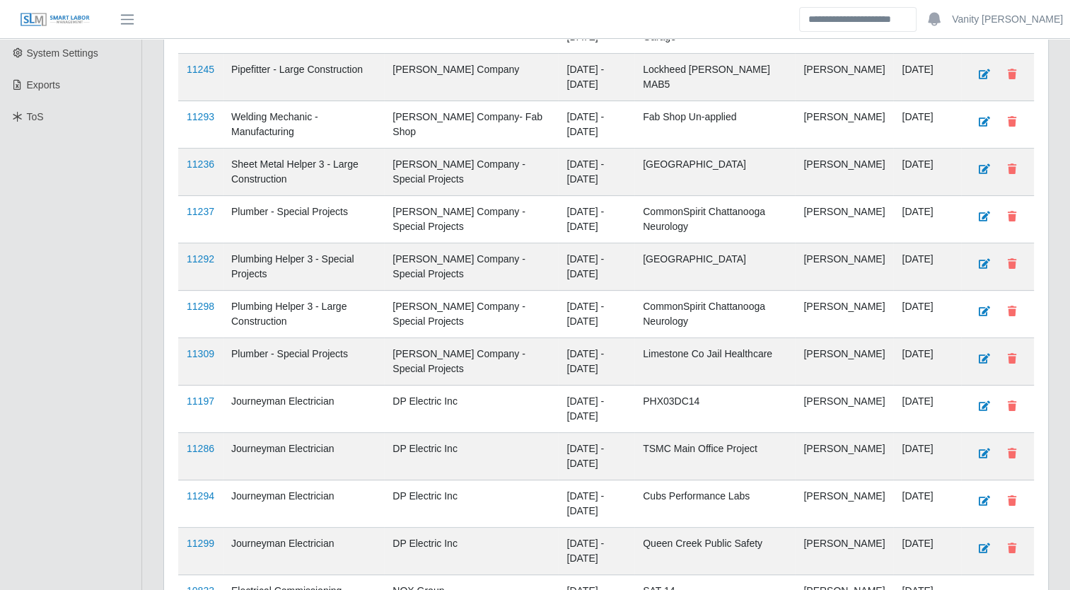
scroll to position [424, 0]
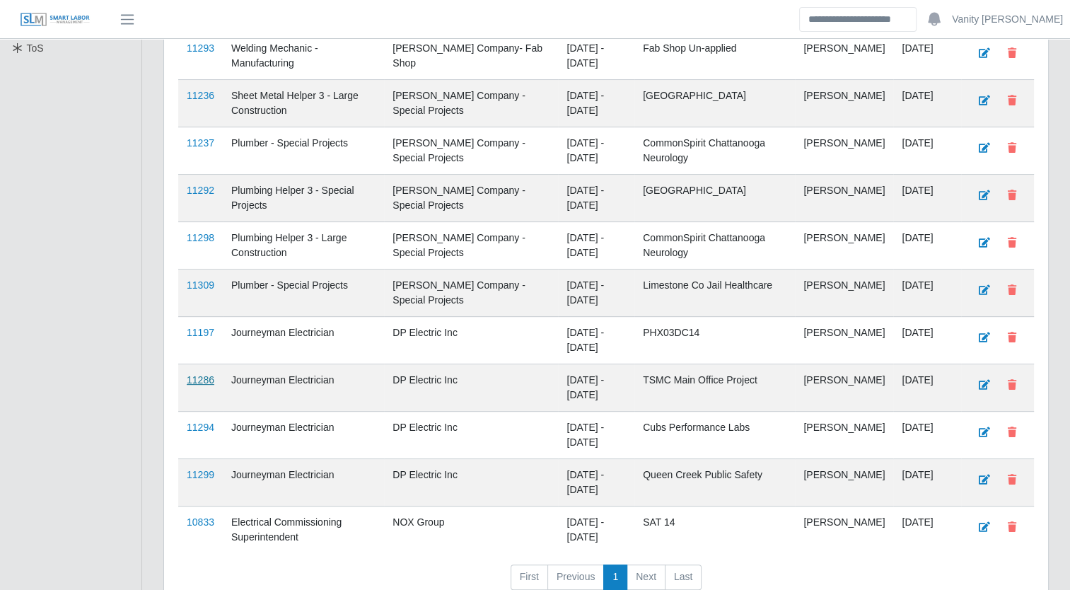
click at [203, 378] on link "11286" at bounding box center [201, 379] width 28 height 11
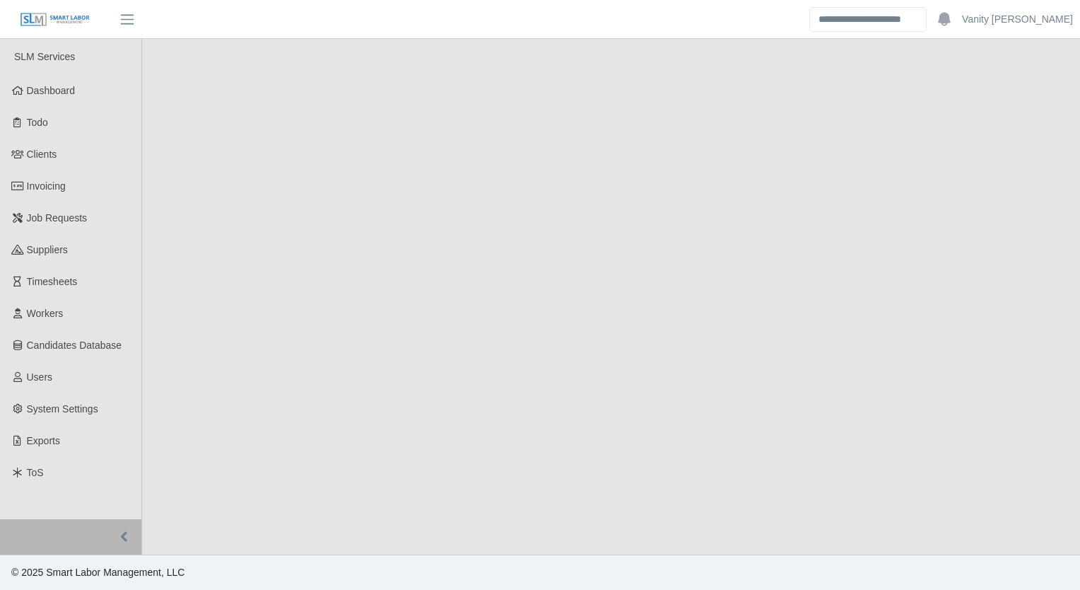
select select "****"
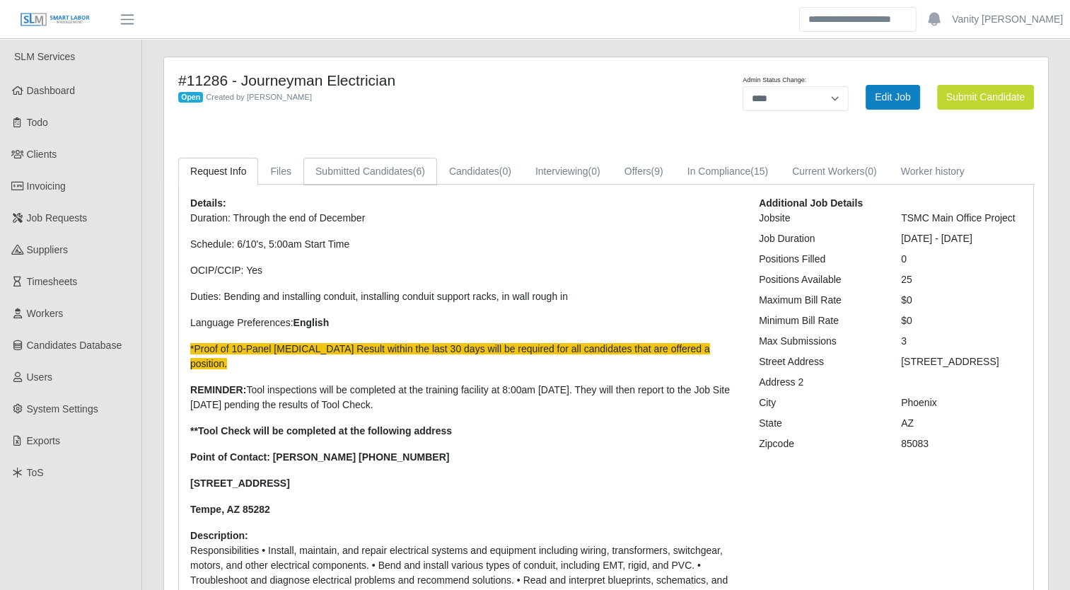
click at [347, 161] on link "Submitted Candidates (6)" at bounding box center [370, 172] width 134 height 28
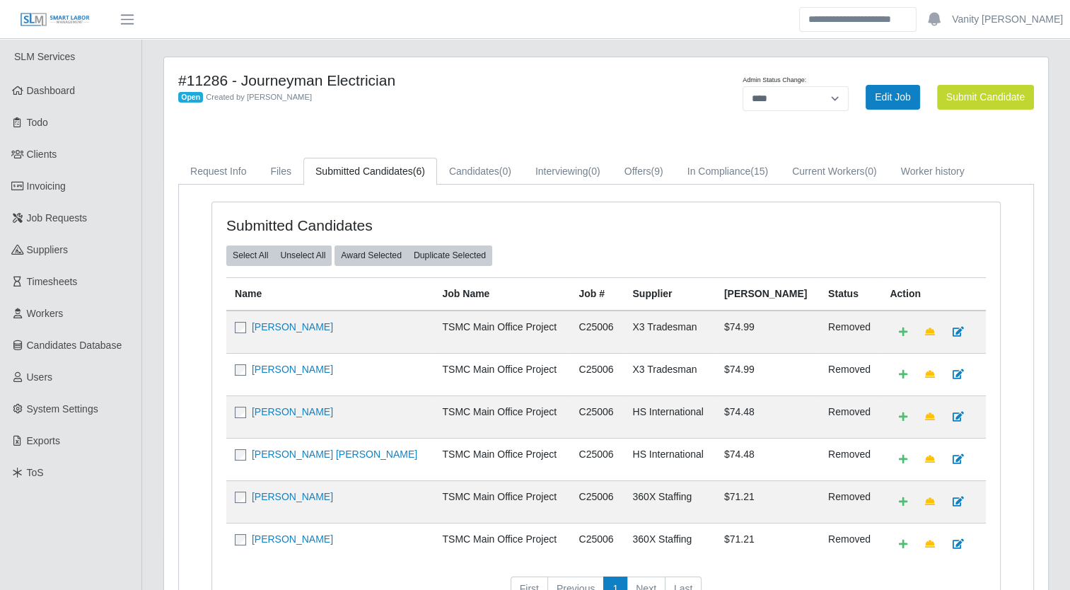
click at [641, 92] on div "Open Created by [PERSON_NAME]" at bounding box center [423, 96] width 490 height 15
